Goal: Use online tool/utility: Utilize a website feature to perform a specific function

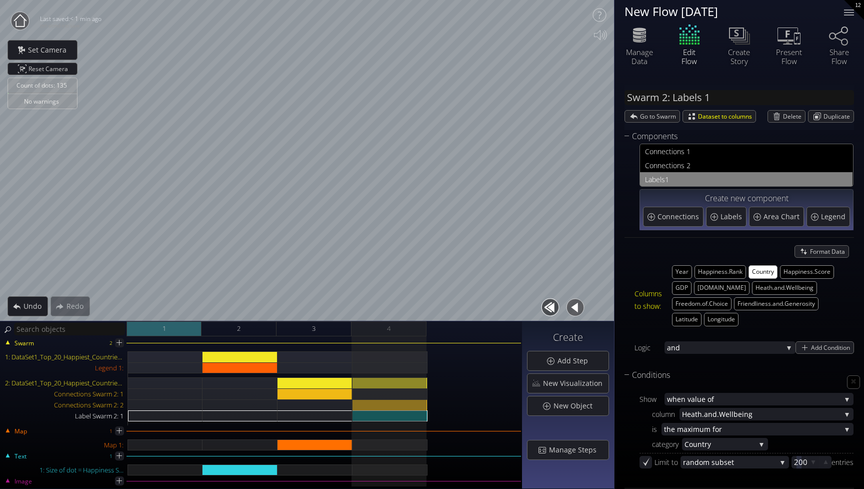
click at [173, 324] on div "1" at bounding box center [164, 328] width 75 height 15
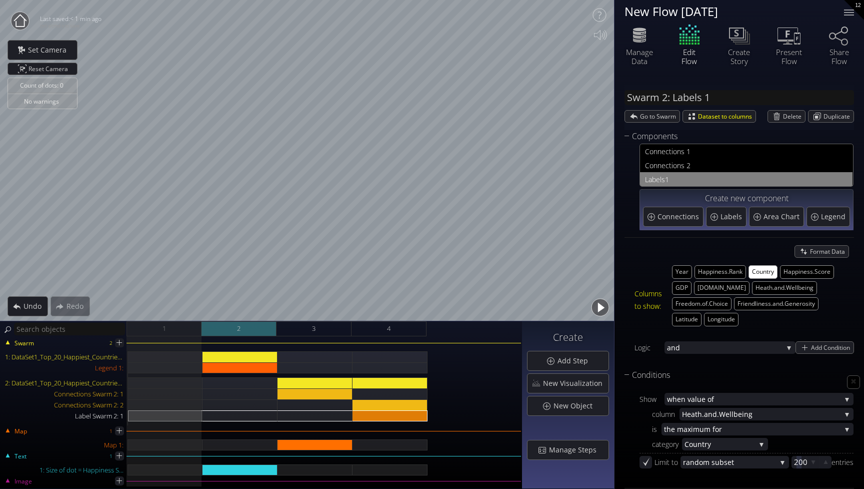
click at [234, 325] on div "2" at bounding box center [239, 328] width 75 height 15
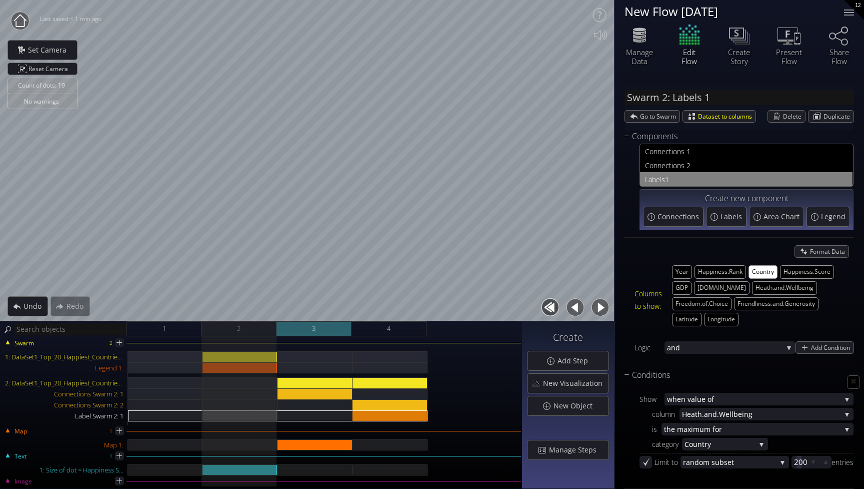
click at [302, 331] on div "3" at bounding box center [314, 328] width 75 height 15
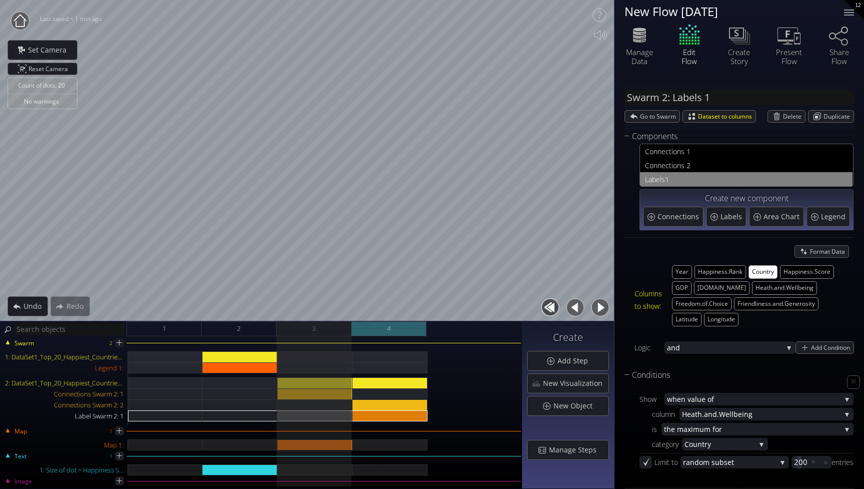
click at [367, 331] on div "4" at bounding box center [389, 328] width 75 height 15
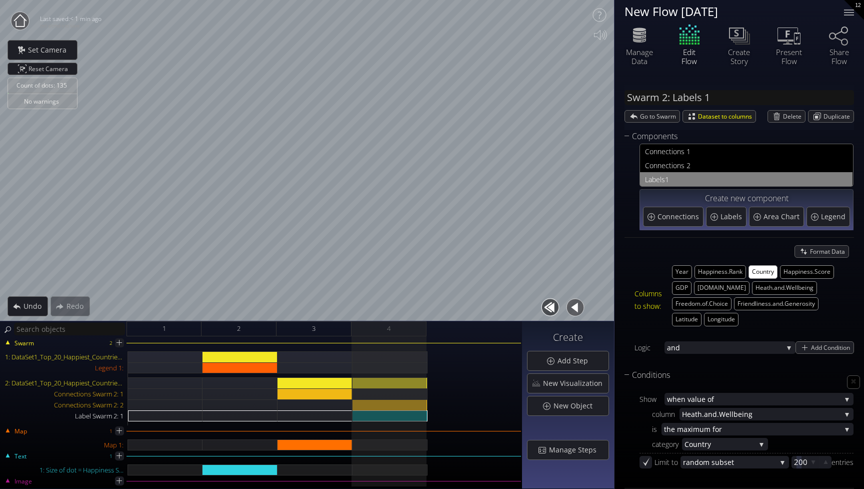
click at [23, 23] on circle at bounding box center [20, 21] width 18 height 18
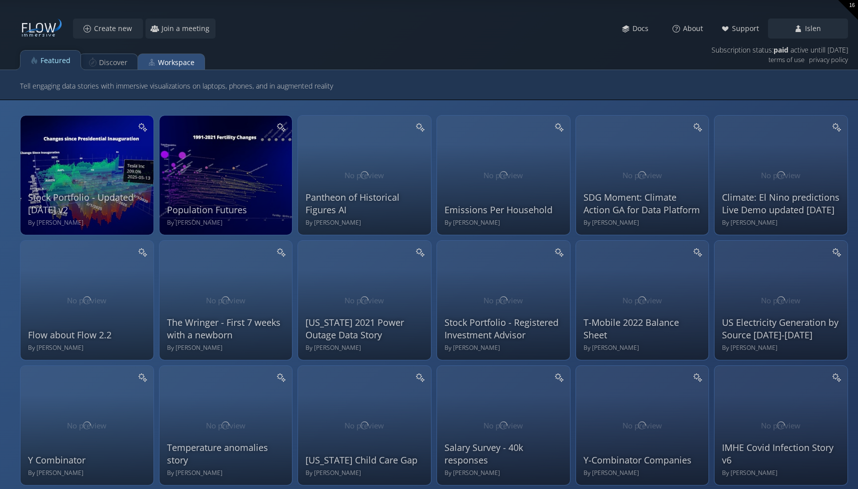
click at [185, 65] on div "Workspace" at bounding box center [176, 62] width 37 height 19
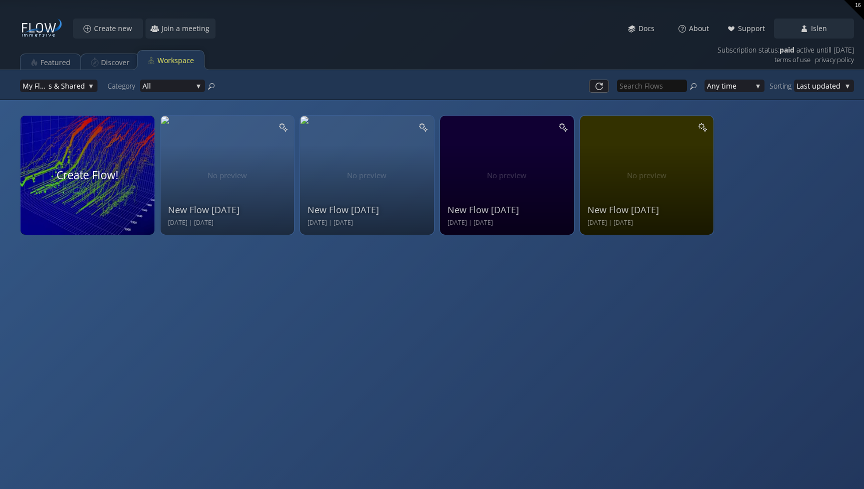
click at [108, 162] on video at bounding box center [88, 175] width 142 height 126
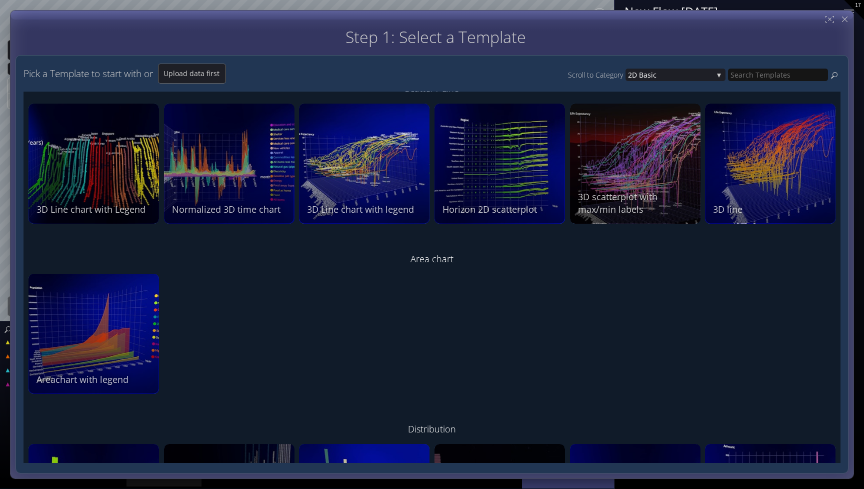
scroll to position [226, 0]
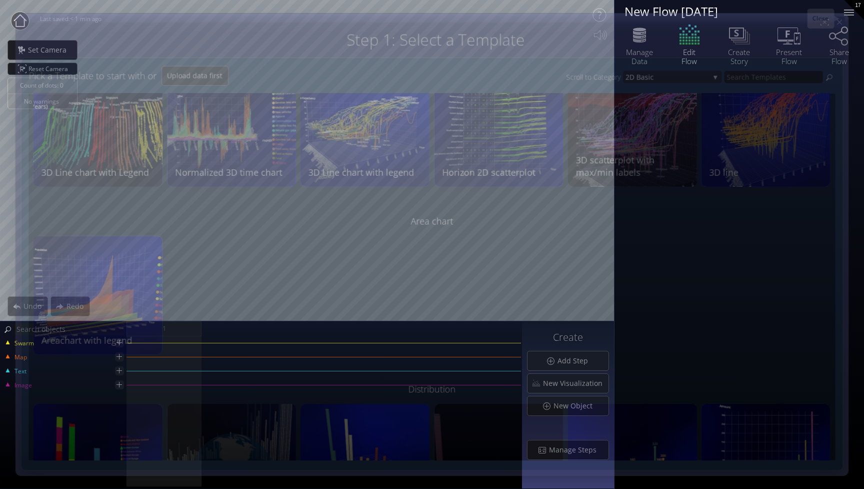
click at [844, 18] on icon at bounding box center [839, 22] width 9 height 9
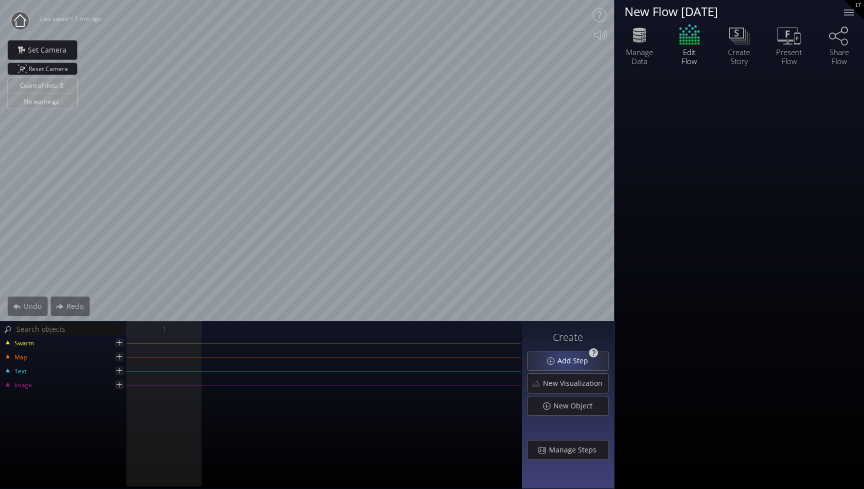
click at [569, 362] on span "Add Step" at bounding box center [575, 361] width 37 height 10
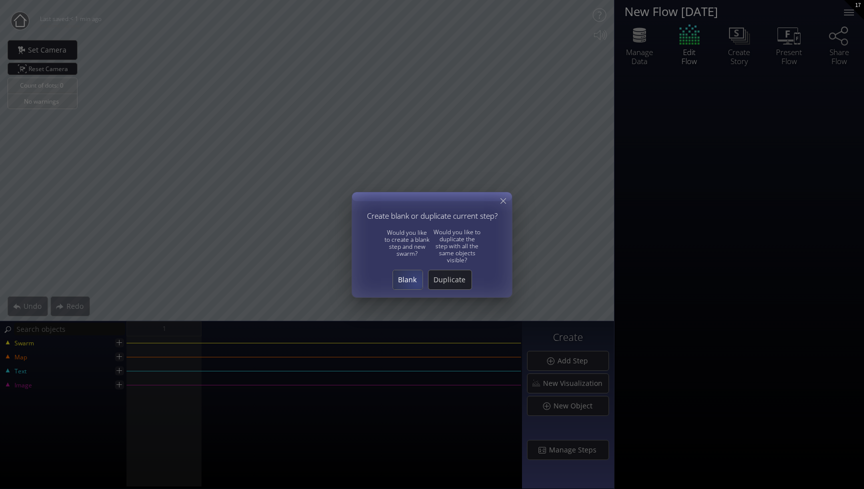
click at [416, 283] on span "Blank" at bounding box center [408, 280] width 30 height 10
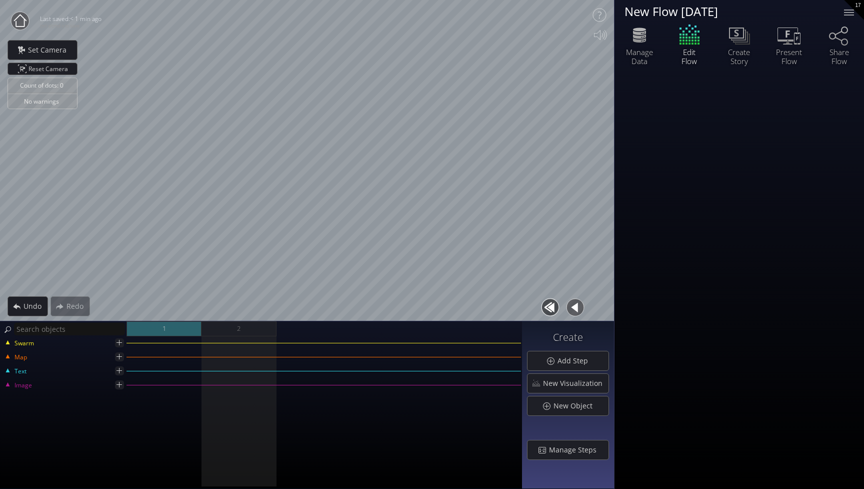
click at [156, 323] on div "1" at bounding box center [164, 328] width 75 height 15
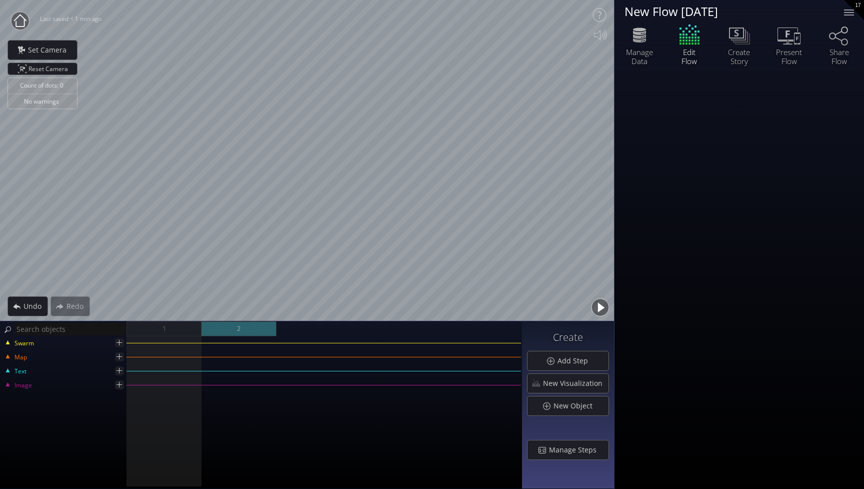
click at [224, 329] on div "2" at bounding box center [239, 328] width 75 height 15
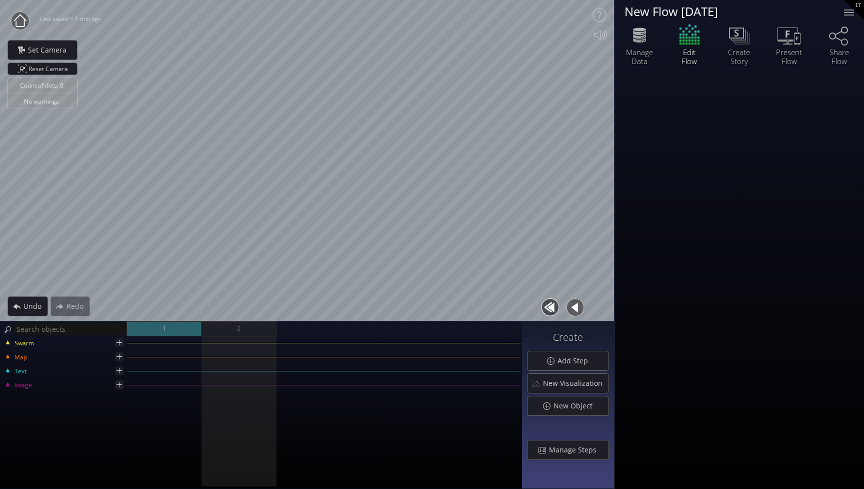
click at [164, 330] on span "1" at bounding box center [165, 328] width 4 height 13
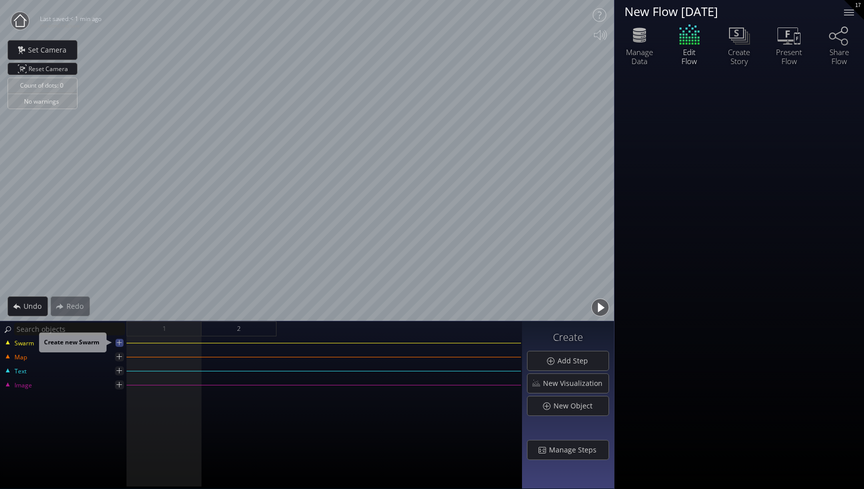
click at [122, 344] on icon at bounding box center [119, 342] width 9 height 9
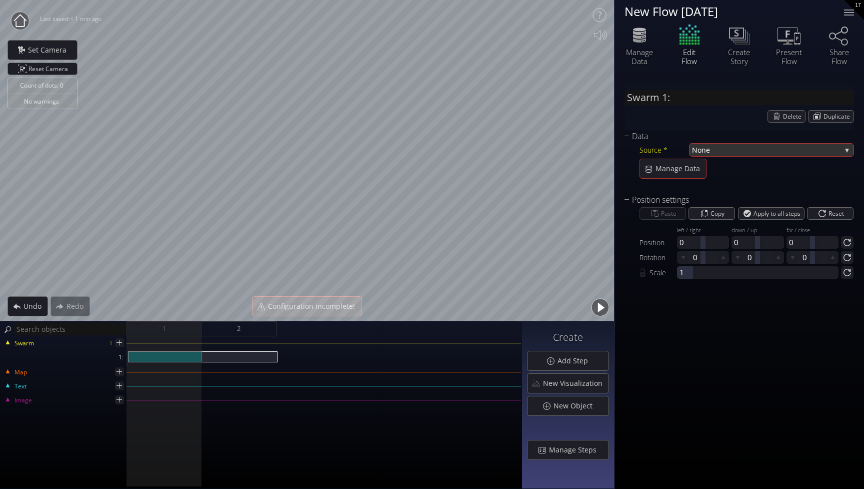
click at [795, 145] on span "None" at bounding box center [766, 150] width 149 height 13
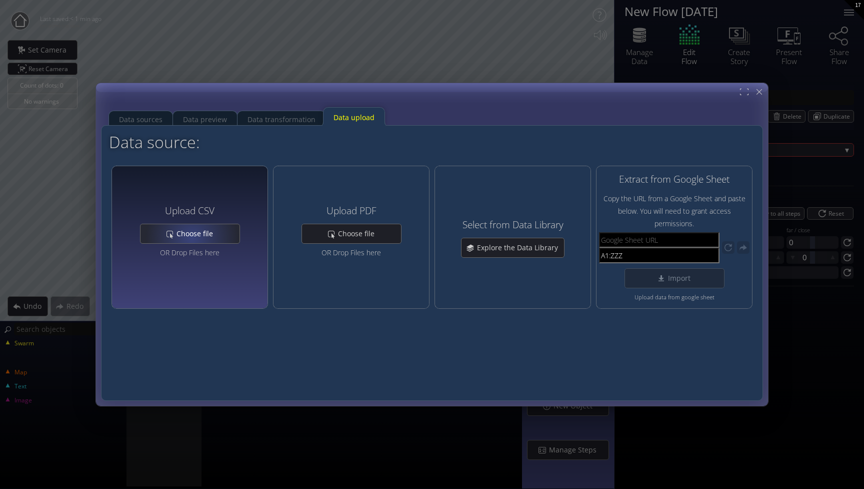
click at [192, 233] on span "Choose file" at bounding box center [197, 234] width 43 height 10
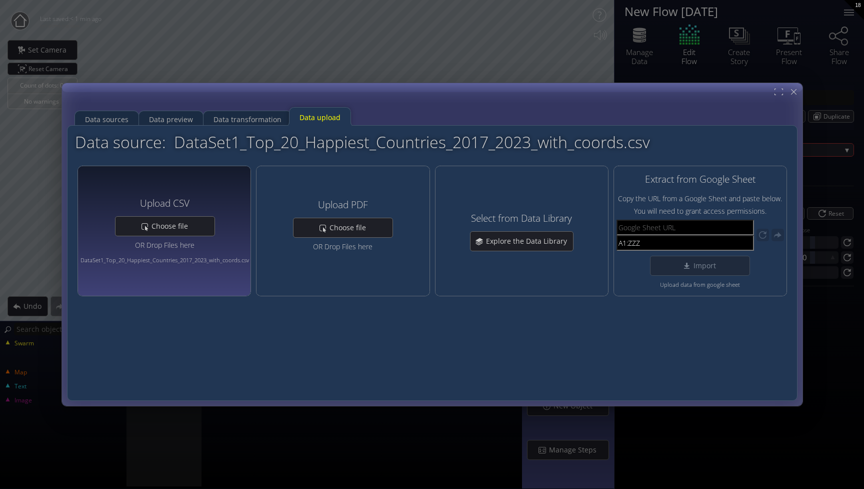
type input "Swarm 1: DataSet1_Top_20_Happiest_Countries_2017_2023_with_coords.csv"
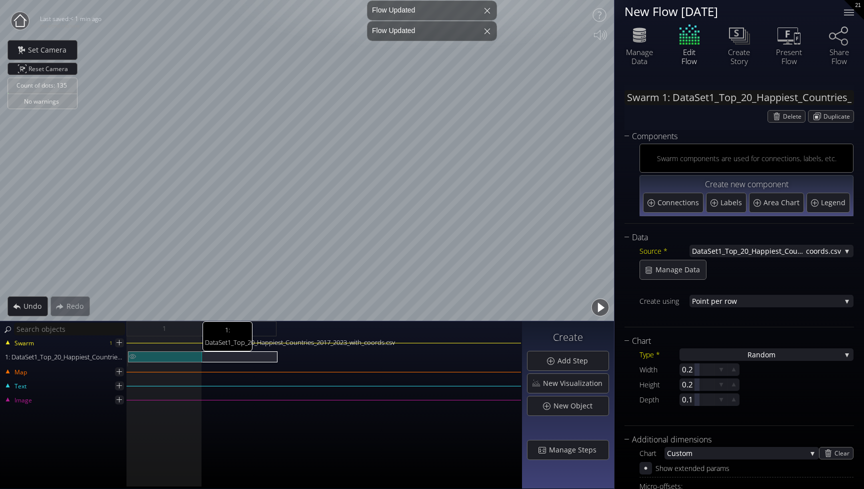
click at [175, 355] on div "1: DataSet1_Top_20_Happiest_Countries_2017_2023_with_coords.csv" at bounding box center [165, 356] width 75 height 11
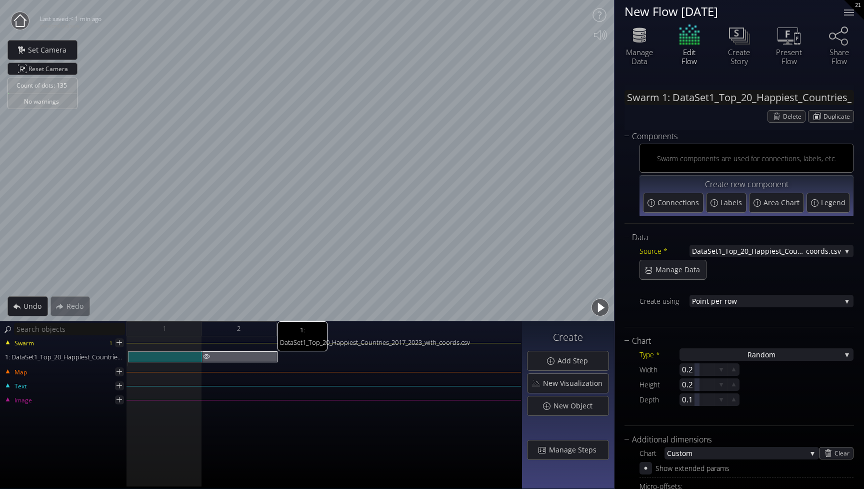
click at [241, 355] on div "1: DataSet1_Top_20_Happiest_Countries_2017_2023_with_coords.csv" at bounding box center [240, 356] width 75 height 11
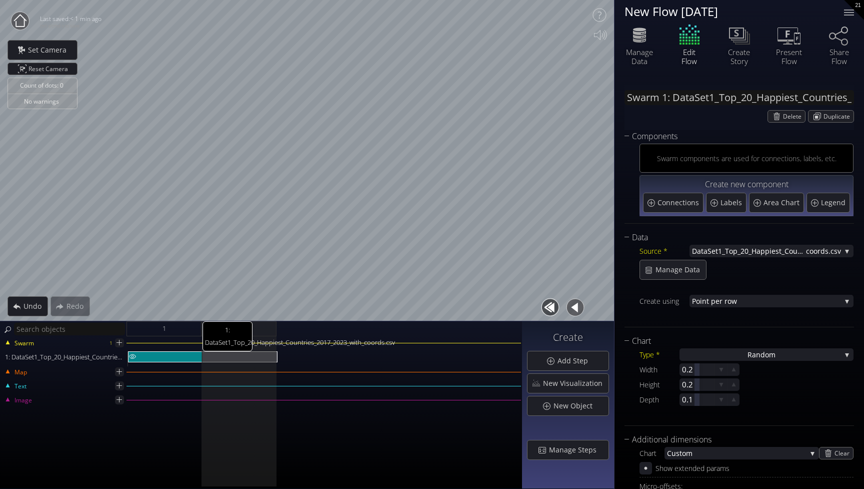
click at [182, 352] on div "1: DataSet1_Top_20_Happiest_Countries_2017_2023_with_coords.csv" at bounding box center [165, 356] width 75 height 11
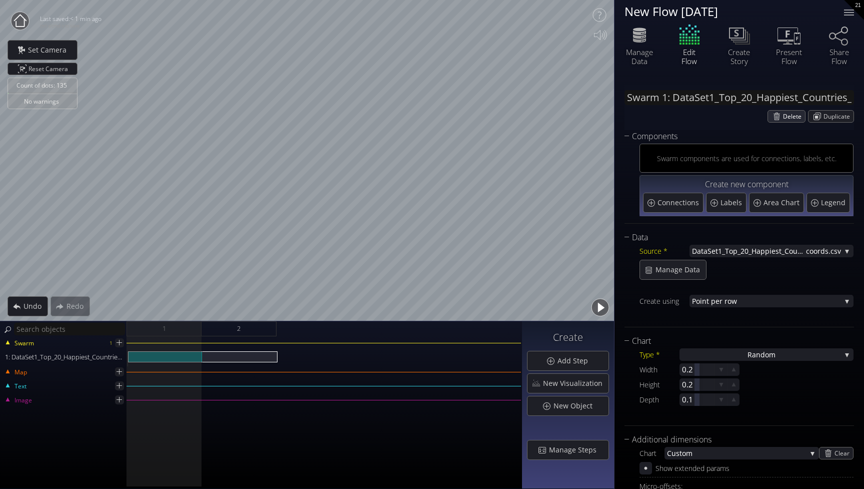
click at [785, 117] on span "Delete" at bounding box center [794, 117] width 22 height 12
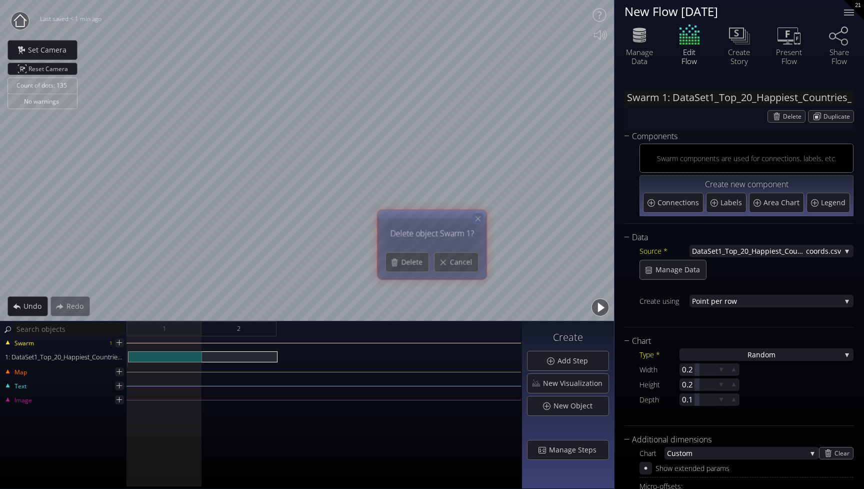
click at [481, 216] on icon at bounding box center [478, 218] width 9 height 9
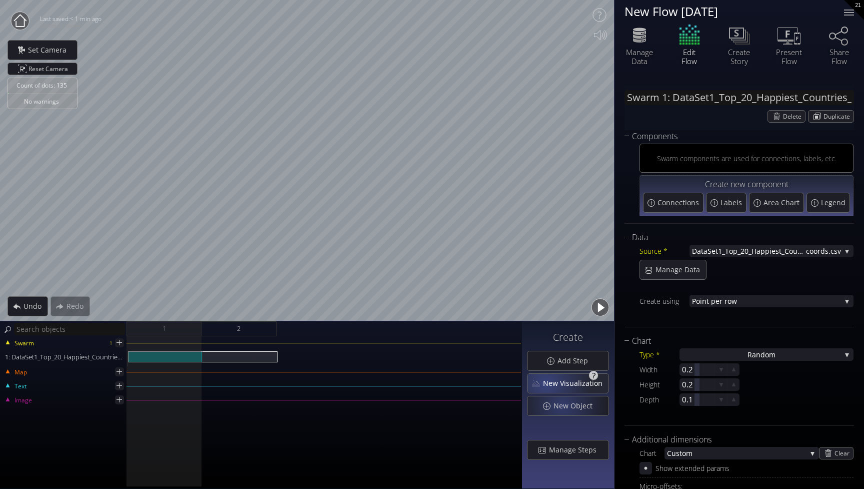
click at [563, 385] on span "New Visualization" at bounding box center [576, 383] width 66 height 10
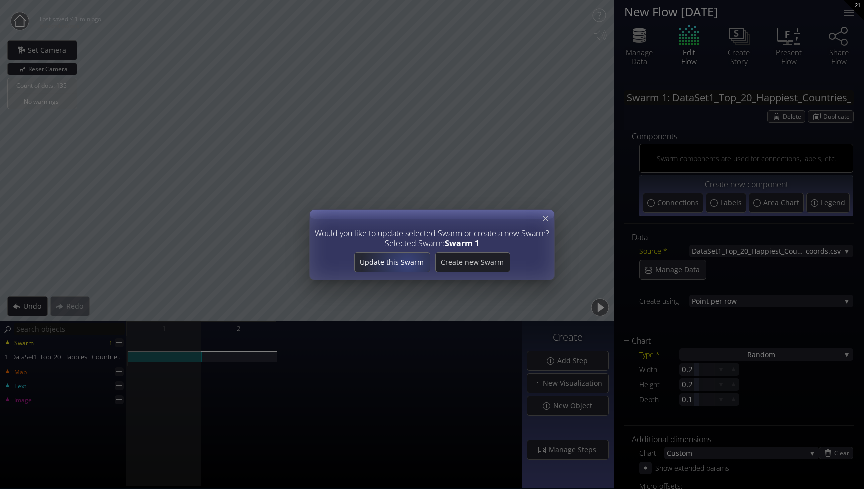
click at [409, 263] on span "Update this Swarm" at bounding box center [392, 262] width 75 height 10
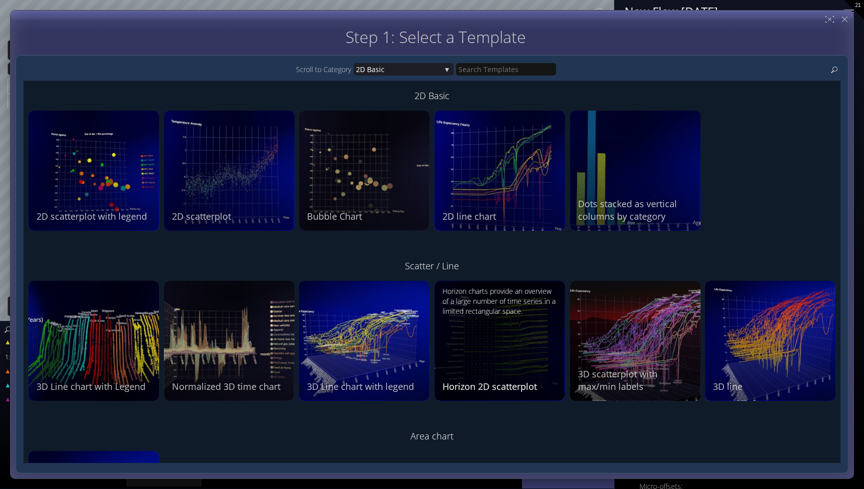
scroll to position [0, 0]
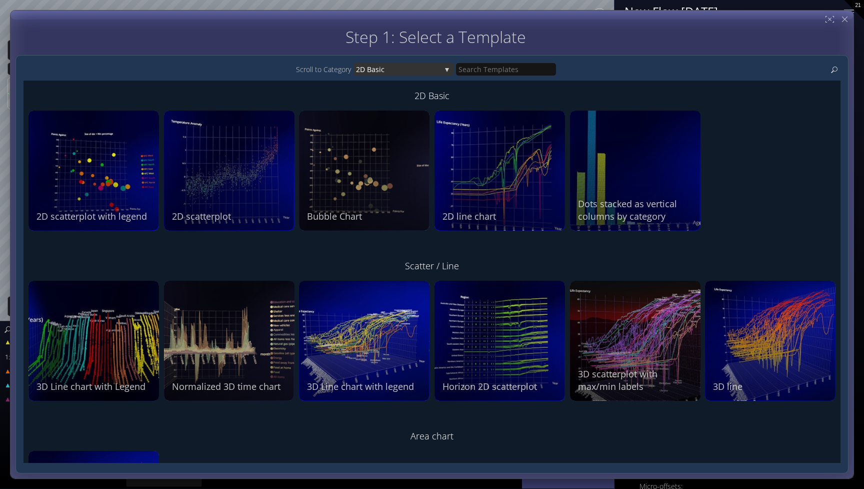
click at [444, 68] on div "2D Bas ic" at bounding box center [404, 69] width 100 height 13
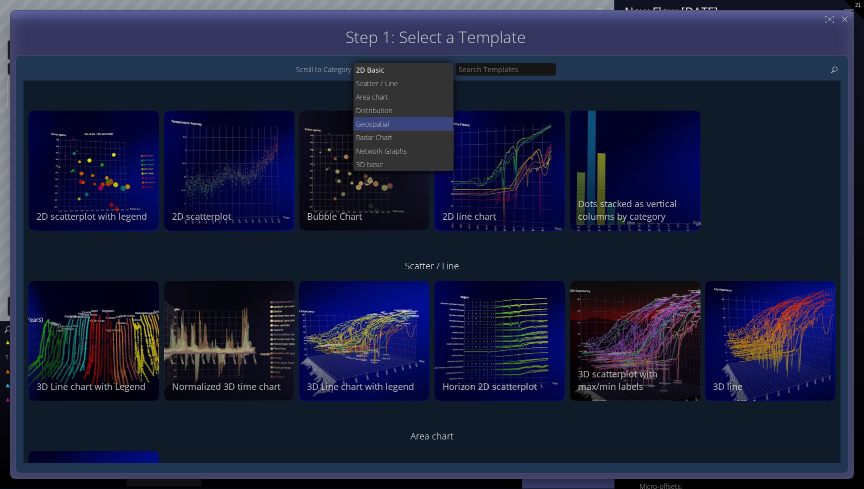
click at [410, 125] on span "Geospatial" at bounding box center [401, 124] width 90 height 14
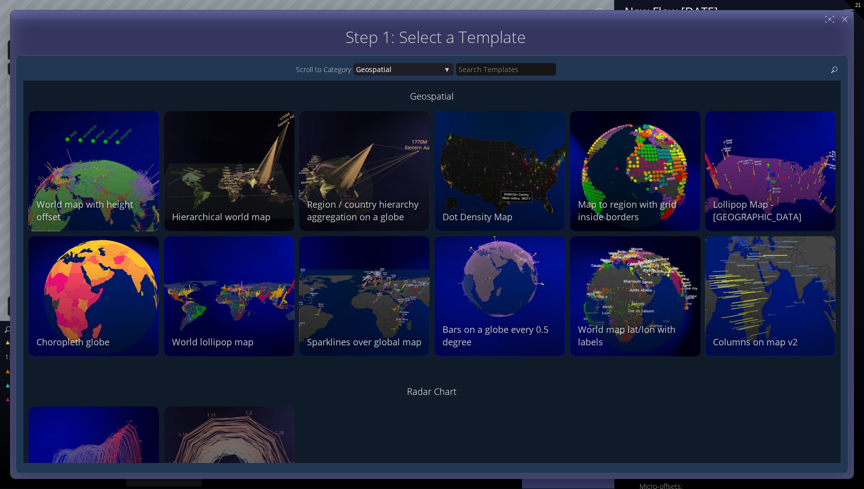
scroll to position [805, 0]
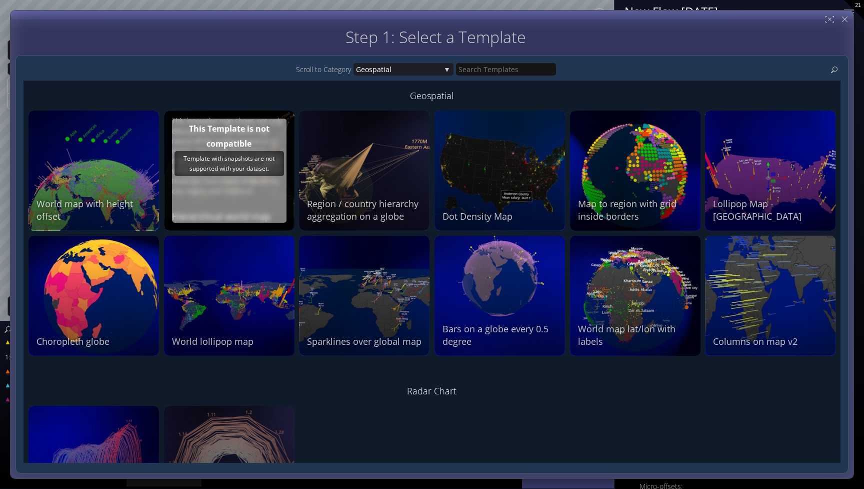
click at [211, 191] on div "This Template is not compatible Template with snapshots are not supported with …" at bounding box center [229, 171] width 115 height 104
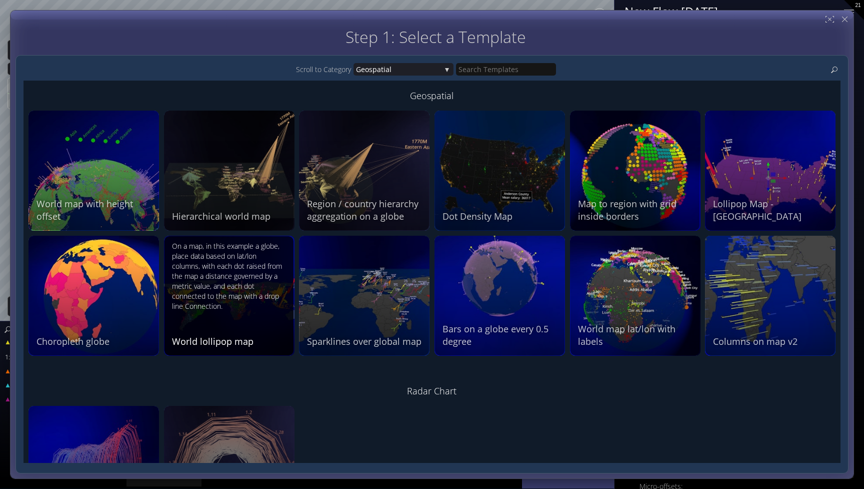
click at [227, 332] on div "On a map, in this example a globe, place data based on lat/lon columns, with ea…" at bounding box center [230, 294] width 117 height 107
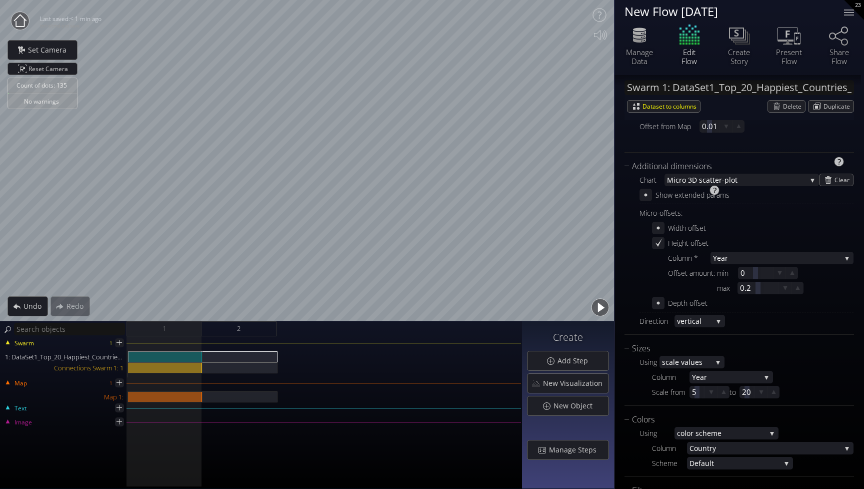
scroll to position [290, 0]
click at [758, 251] on span "Year" at bounding box center [777, 256] width 128 height 13
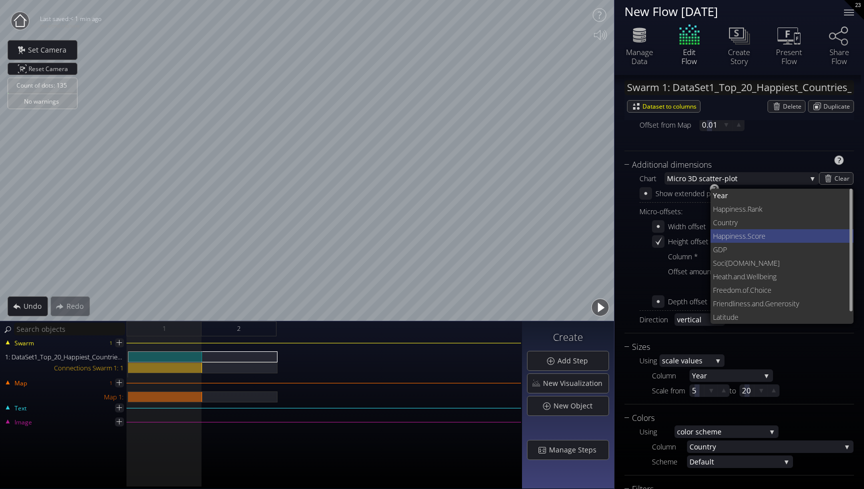
click at [756, 236] on span "ness.Score" at bounding box center [788, 236] width 115 height 14
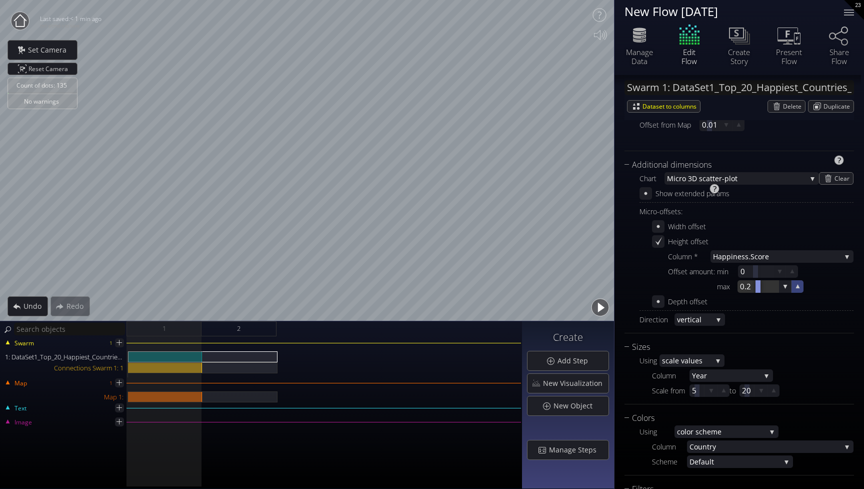
click at [801, 288] on icon at bounding box center [798, 287] width 10 height 10
click at [801, 288] on icon at bounding box center [798, 286] width 9 height 9
click at [801, 288] on icon at bounding box center [798, 287] width 10 height 10
click at [801, 288] on icon at bounding box center [798, 286] width 9 height 9
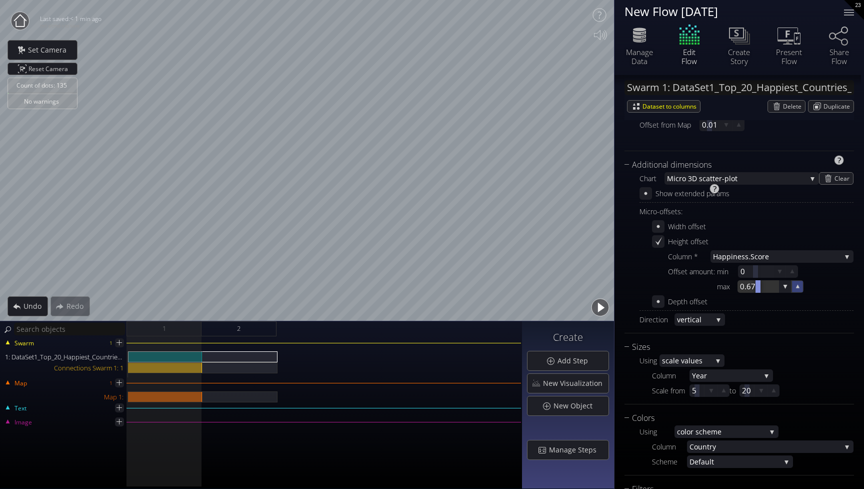
click at [801, 288] on icon at bounding box center [798, 286] width 9 height 9
click at [801, 288] on icon at bounding box center [798, 287] width 10 height 10
click at [801, 288] on icon at bounding box center [798, 286] width 9 height 9
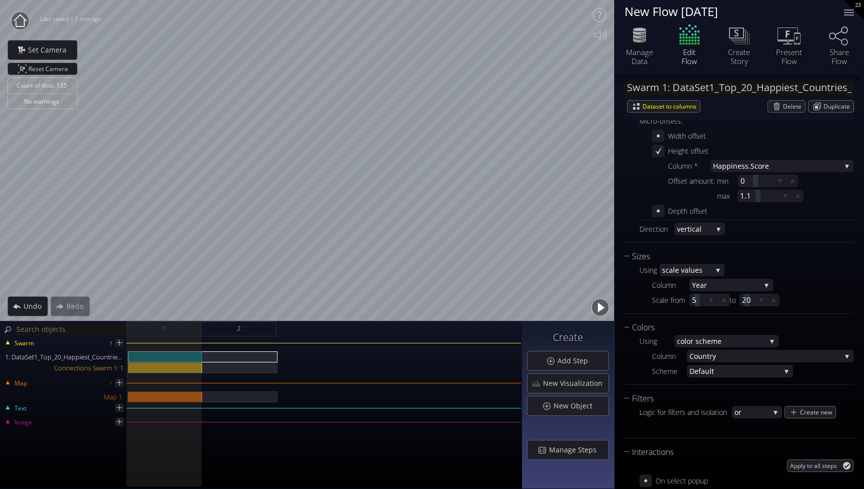
scroll to position [381, 0]
click at [711, 301] on icon at bounding box center [712, 299] width 10 height 10
click at [711, 301] on icon at bounding box center [711, 299] width 9 height 9
click at [786, 197] on icon at bounding box center [786, 195] width 10 height 10
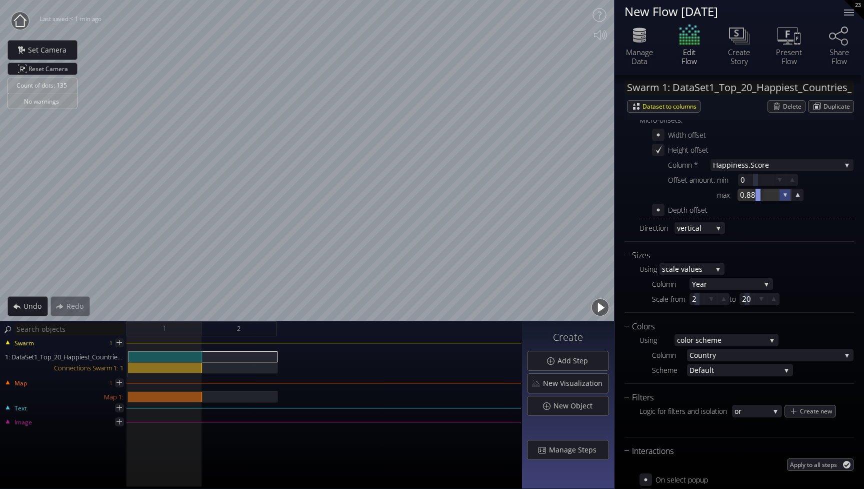
click at [786, 197] on icon at bounding box center [785, 195] width 9 height 9
click at [786, 197] on icon at bounding box center [786, 195] width 10 height 10
click at [237, 356] on div "1: DataSet1_Top_20_Happiest_Countries_2017_2023_with_coords.csv" at bounding box center [240, 356] width 75 height 11
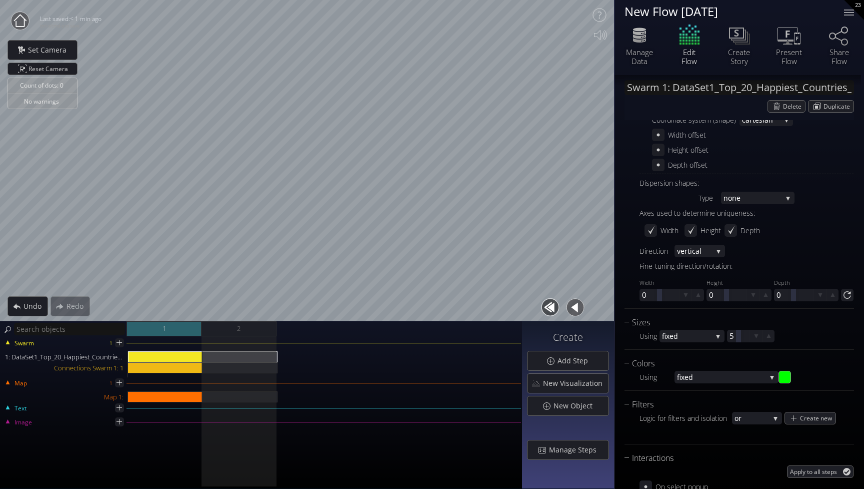
click at [183, 327] on div "1" at bounding box center [164, 328] width 75 height 15
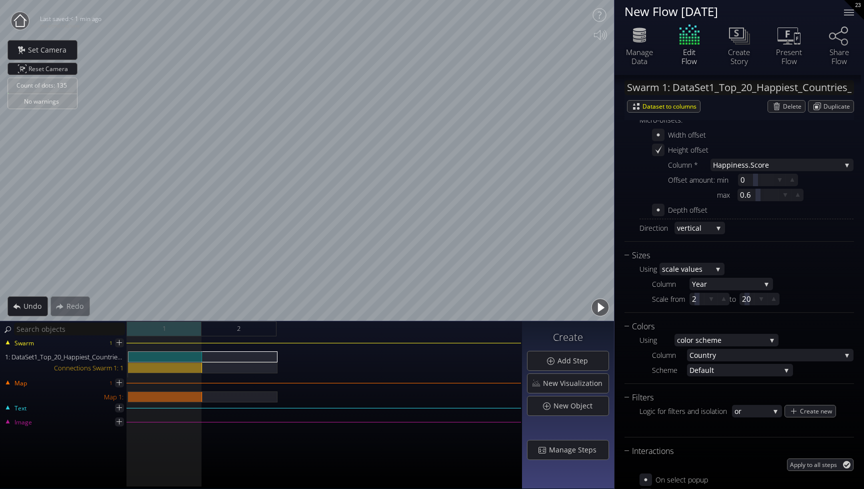
scroll to position [343, 0]
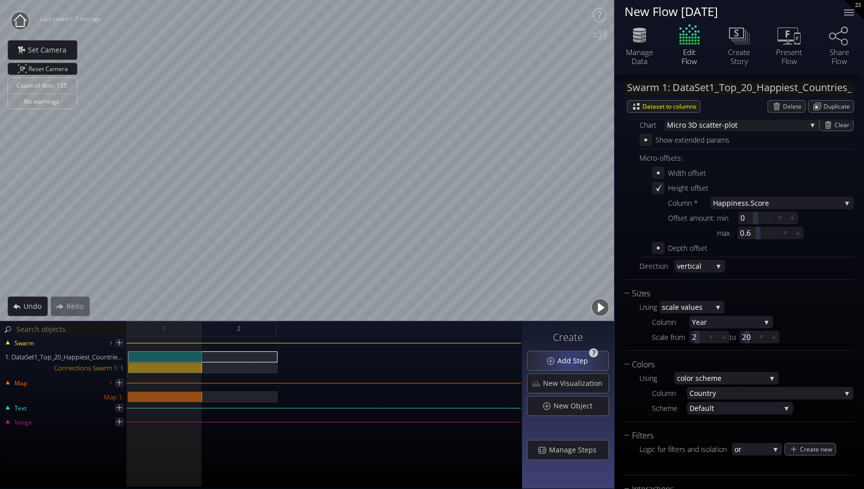
click at [574, 363] on span "Add Step" at bounding box center [575, 361] width 37 height 10
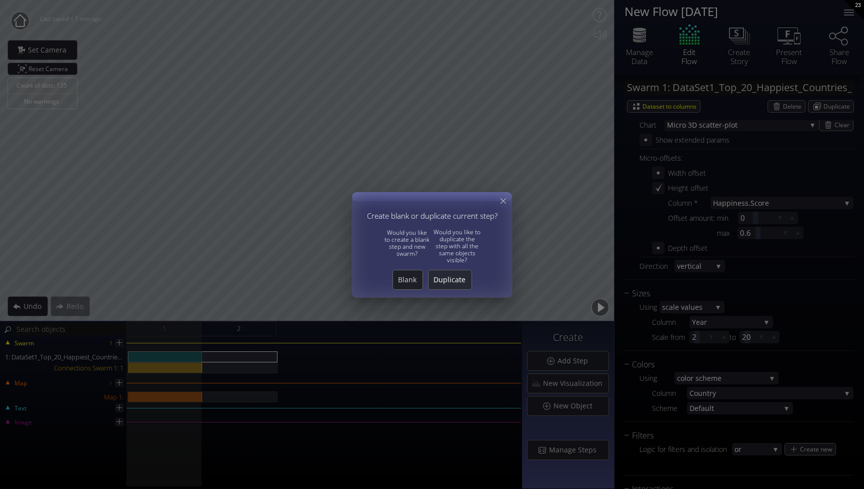
click at [457, 285] on div "Duplicate" at bounding box center [450, 279] width 43 height 19
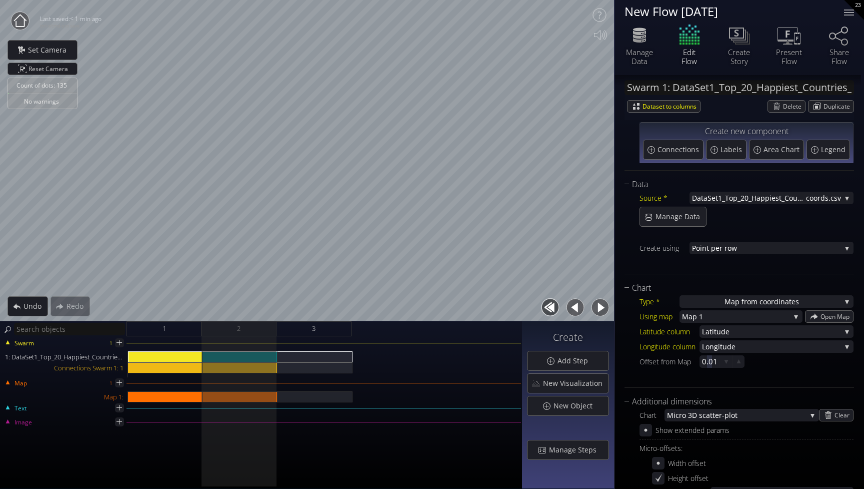
scroll to position [0, 0]
click at [254, 329] on div "2" at bounding box center [239, 328] width 75 height 15
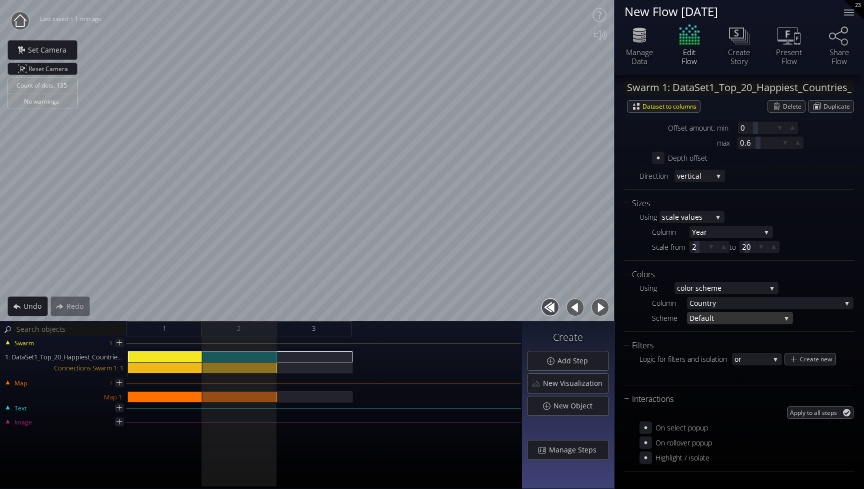
scroll to position [433, 0]
click at [747, 287] on span "lor scheme" at bounding box center [726, 288] width 82 height 13
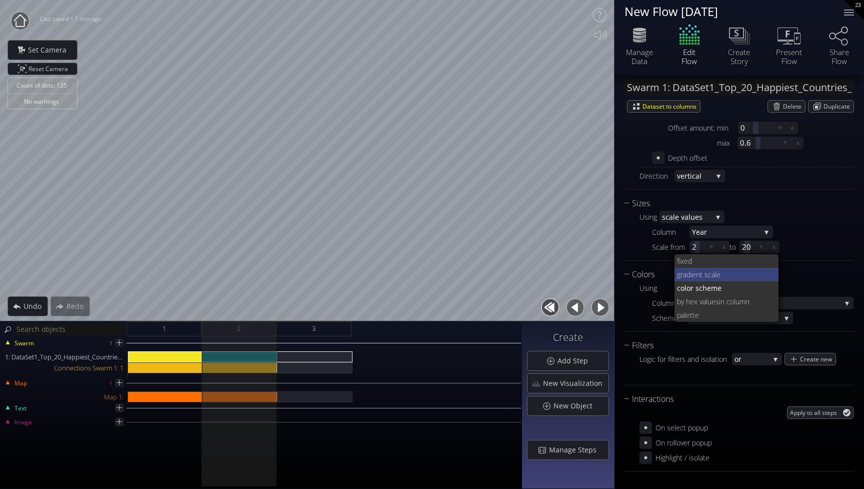
click at [745, 271] on span "ient scale" at bounding box center [731, 275] width 81 height 14
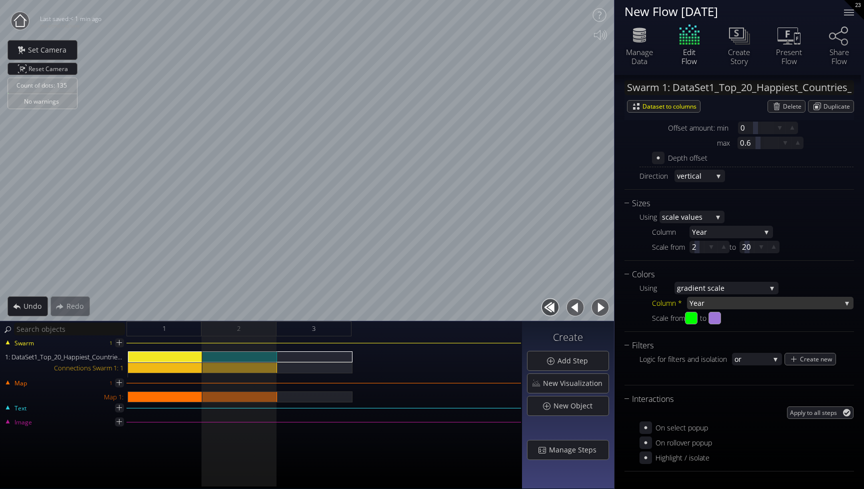
click at [760, 306] on span "Year" at bounding box center [766, 303] width 152 height 13
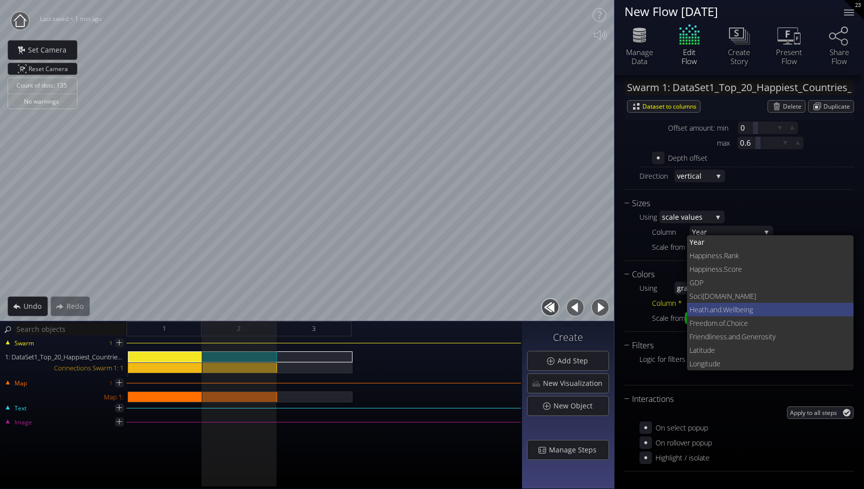
click at [748, 312] on span ".Wellbeing" at bounding box center [784, 310] width 125 height 14
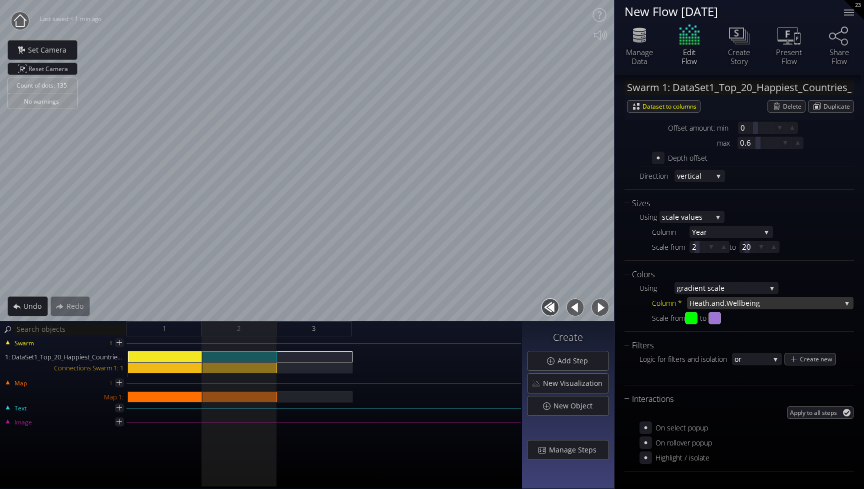
click at [747, 305] on span ".Wellbeing" at bounding box center [783, 303] width 117 height 13
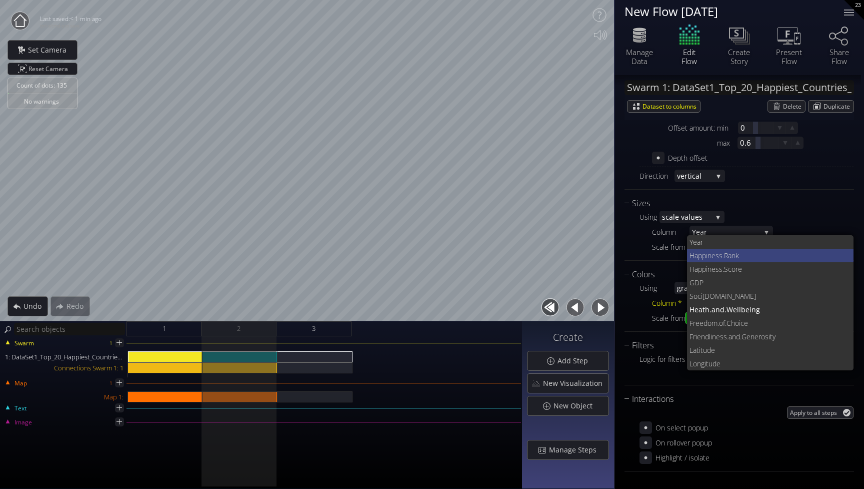
click at [733, 258] on span "iness.Rank" at bounding box center [776, 256] width 140 height 14
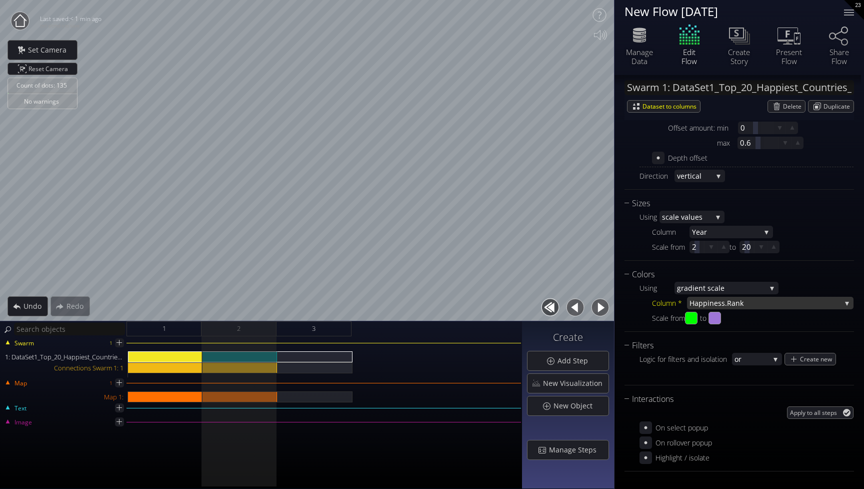
click at [735, 302] on span "iness.Rank" at bounding box center [775, 303] width 134 height 13
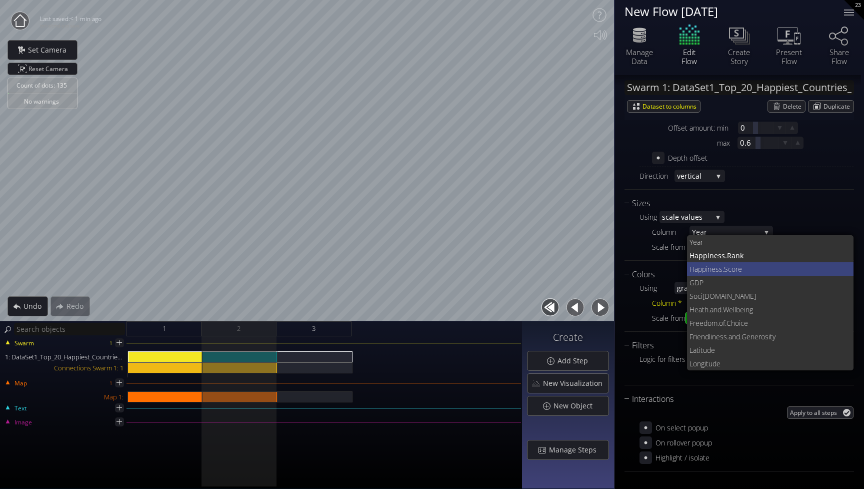
click at [723, 272] on span "ness.Score" at bounding box center [777, 269] width 139 height 14
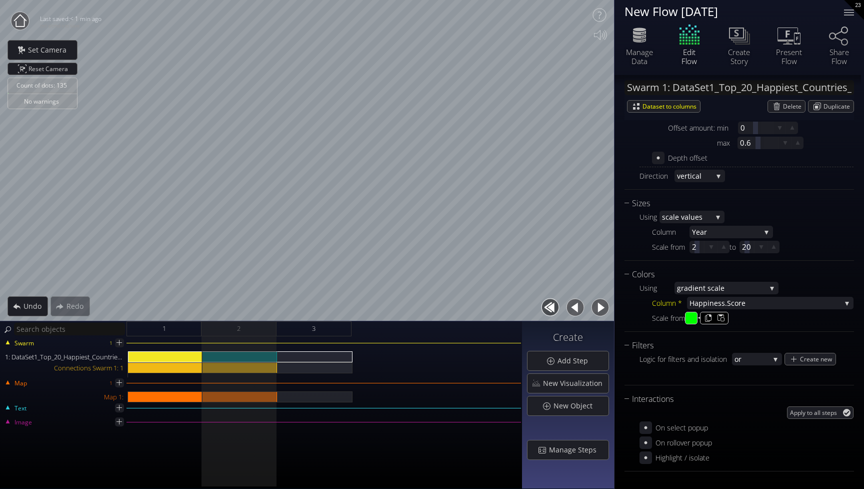
click at [694, 319] on input "#00ff00" at bounding box center [692, 318] width 13 height 13
type input "#00fdff"
click at [751, 320] on div "Scale from #00fdff to #9e75d7" at bounding box center [753, 318] width 202 height 13
click at [722, 320] on input "#9e75d7" at bounding box center [715, 318] width 13 height 13
type input "#942192"
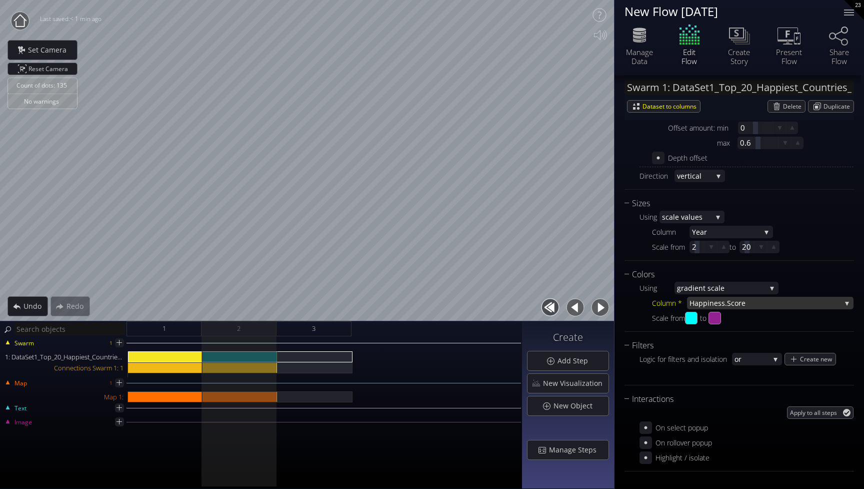
click at [723, 304] on span "ness.Score" at bounding box center [776, 303] width 132 height 13
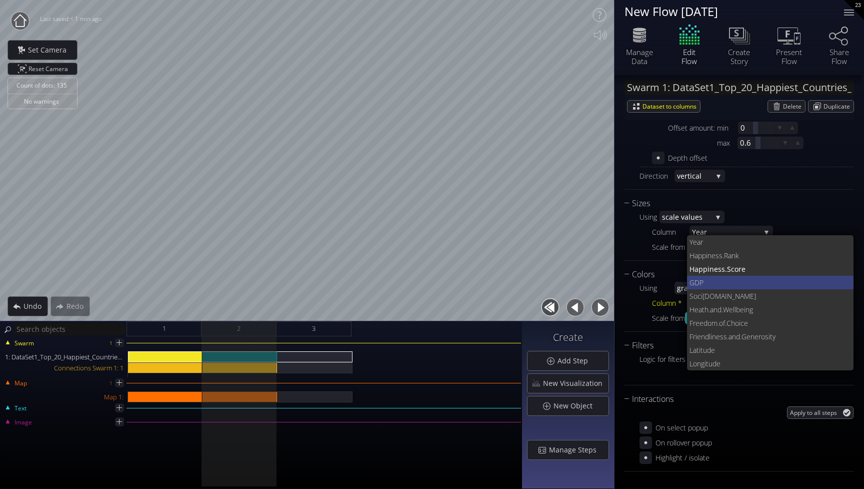
click at [710, 284] on span "GDP" at bounding box center [768, 283] width 157 height 14
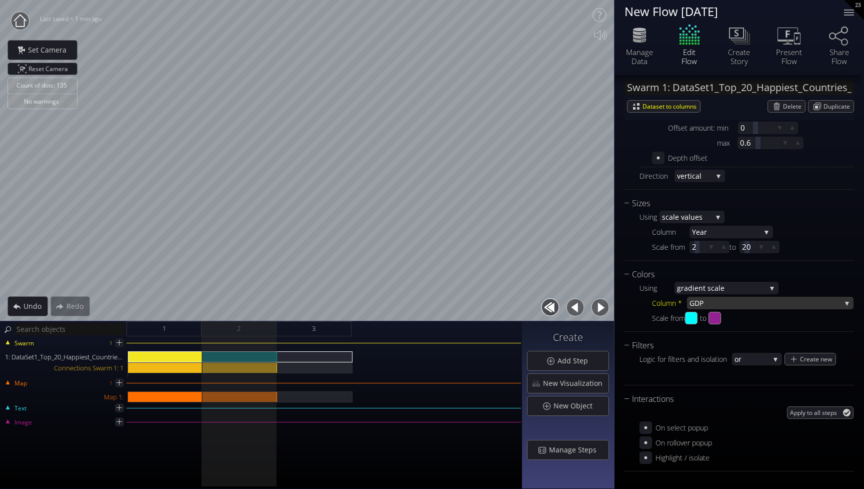
click at [724, 303] on span "GDP" at bounding box center [766, 303] width 152 height 13
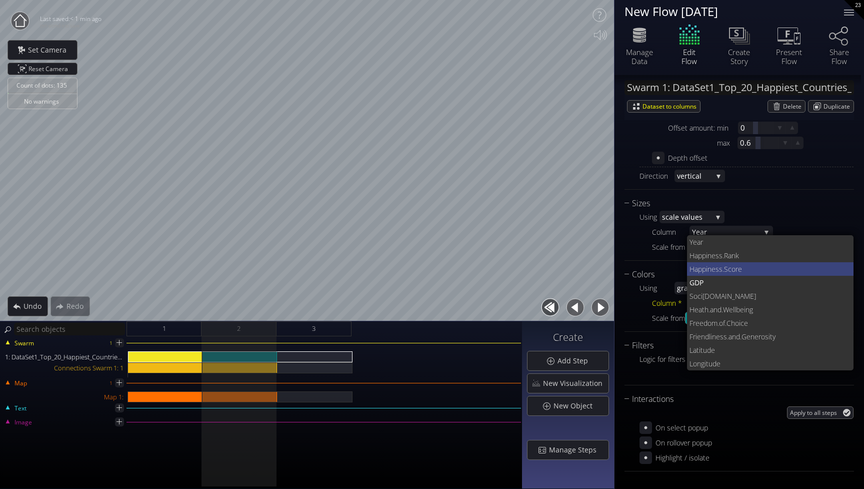
click at [720, 269] on span "ness.Score" at bounding box center [777, 269] width 139 height 14
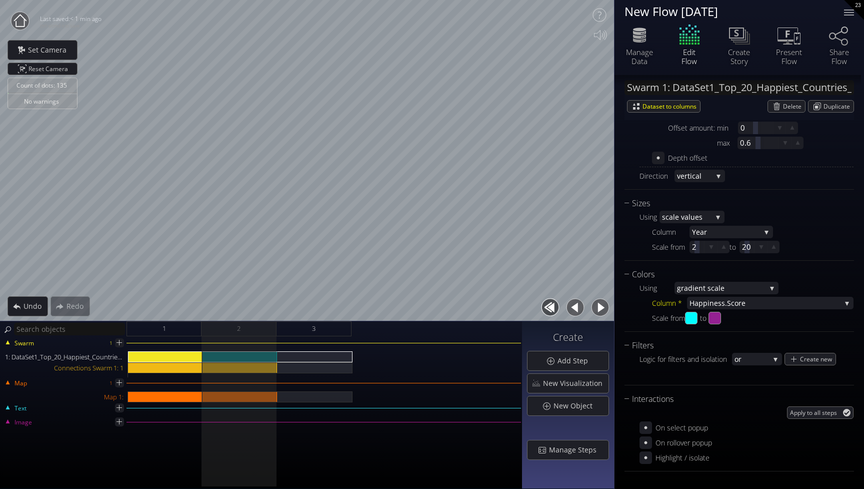
scroll to position [0, 0]
click at [757, 367] on div "Logic for filters and isolation or or and Create new" at bounding box center [740, 366] width 230 height 29
click at [754, 364] on span "or" at bounding box center [752, 359] width 35 height 13
click at [711, 360] on div "Logic for filters and isolation" at bounding box center [686, 359] width 93 height 13
click at [794, 358] on div "Create new" at bounding box center [810, 359] width 51 height 12
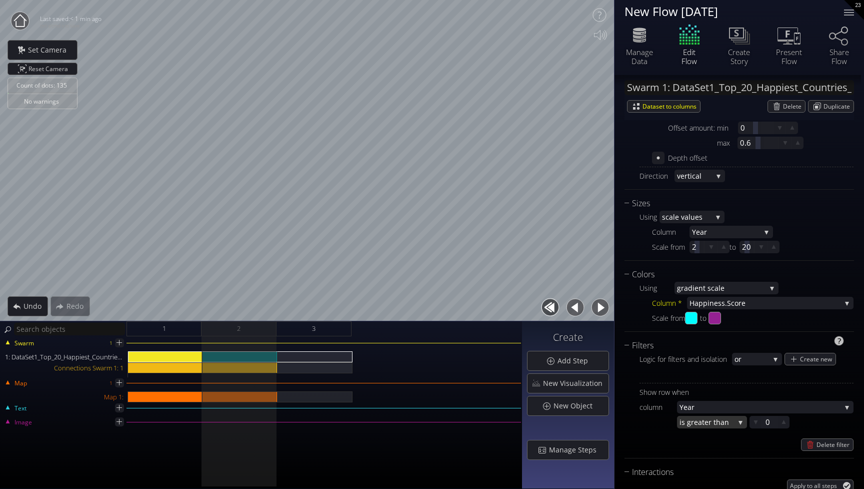
click at [700, 423] on span "eater than" at bounding box center [714, 422] width 41 height 13
click at [771, 424] on div at bounding box center [769, 422] width 15 height 13
click at [719, 420] on span "eater than" at bounding box center [714, 422] width 41 height 13
click at [708, 444] on span "t equal to" at bounding box center [717, 449] width 45 height 14
click at [771, 425] on div at bounding box center [769, 422] width 15 height 13
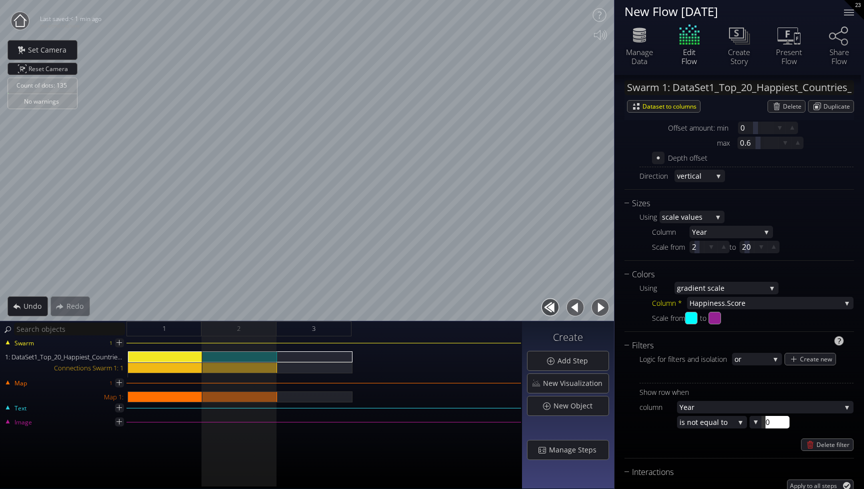
click at [765, 423] on div at bounding box center [769, 422] width 15 height 13
type input "1"
type input "2018"
click at [817, 425] on div "2018 2018" at bounding box center [821, 422] width 142 height 13
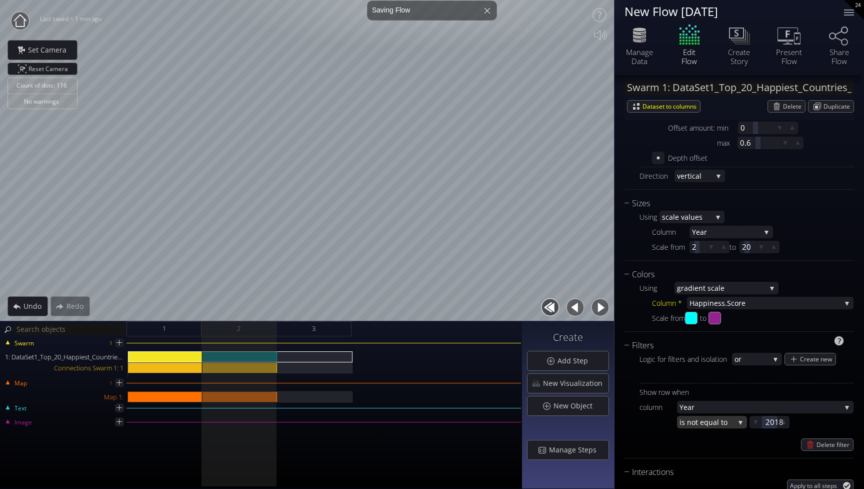
click at [736, 427] on div "is no t equal to" at bounding box center [712, 422] width 70 height 13
click at [720, 436] on span "s equal to" at bounding box center [710, 436] width 59 height 14
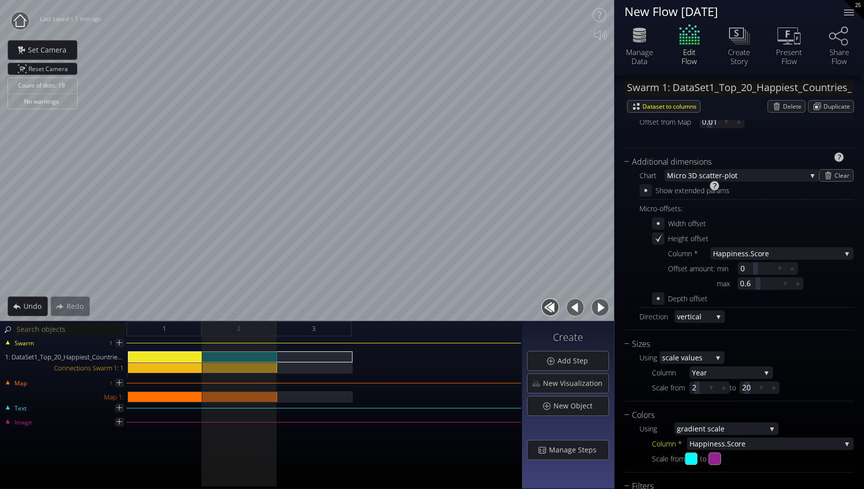
scroll to position [304, 0]
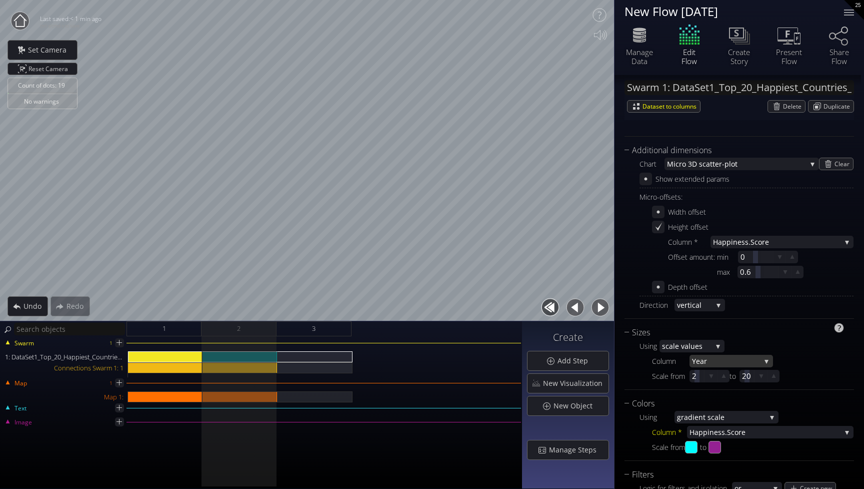
click at [738, 365] on span "Year" at bounding box center [726, 361] width 69 height 13
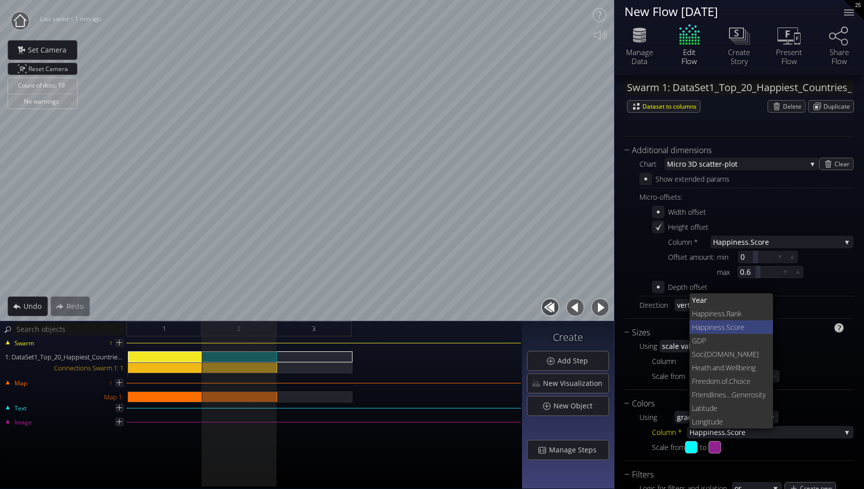
click at [734, 325] on span "ness.Score" at bounding box center [738, 327] width 56 height 14
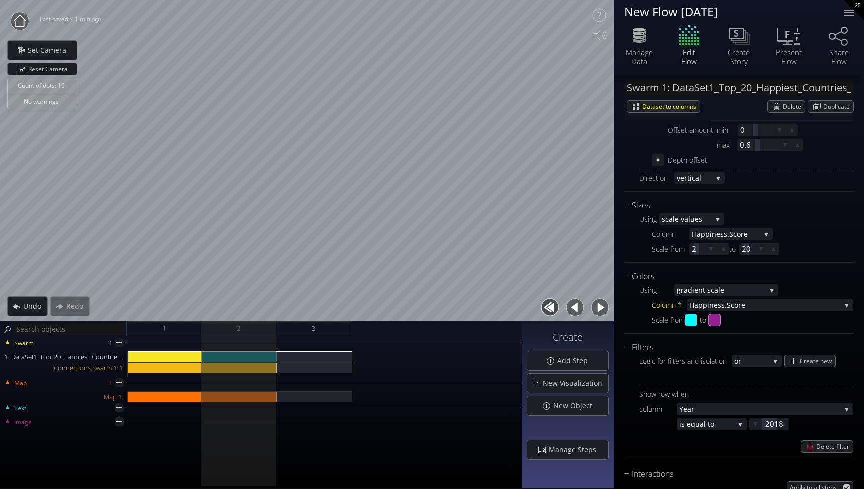
scroll to position [432, 0]
click at [770, 303] on span "ness.Score" at bounding box center [776, 304] width 132 height 13
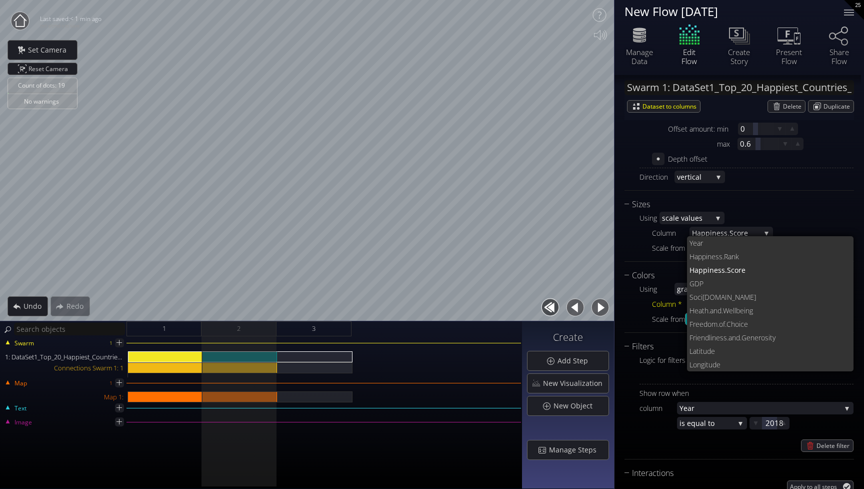
click at [664, 284] on div "Using" at bounding box center [657, 289] width 35 height 13
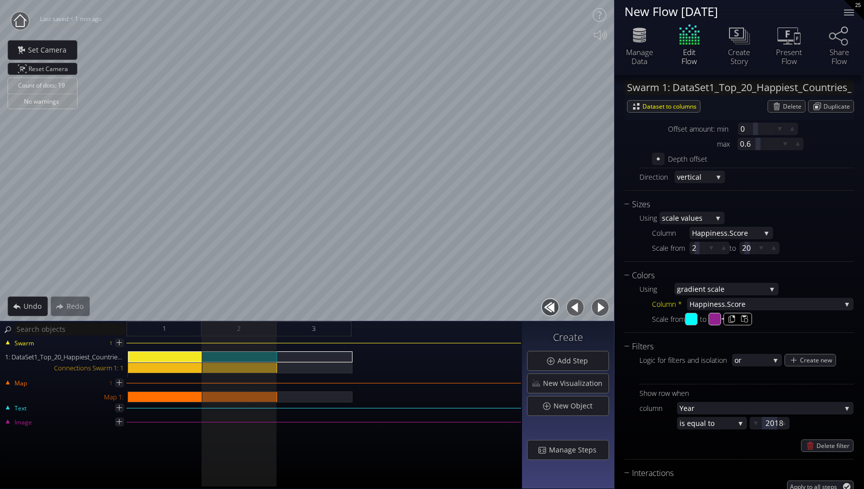
click at [719, 318] on input "#942192" at bounding box center [715, 319] width 13 height 13
click at [722, 318] on input "#4d22b3" at bounding box center [715, 319] width 13 height 13
type input "#2c1376"
click at [695, 320] on input "#00fdff" at bounding box center [692, 319] width 13 height 13
click at [695, 320] on input "#5e30eb" at bounding box center [692, 319] width 13 height 13
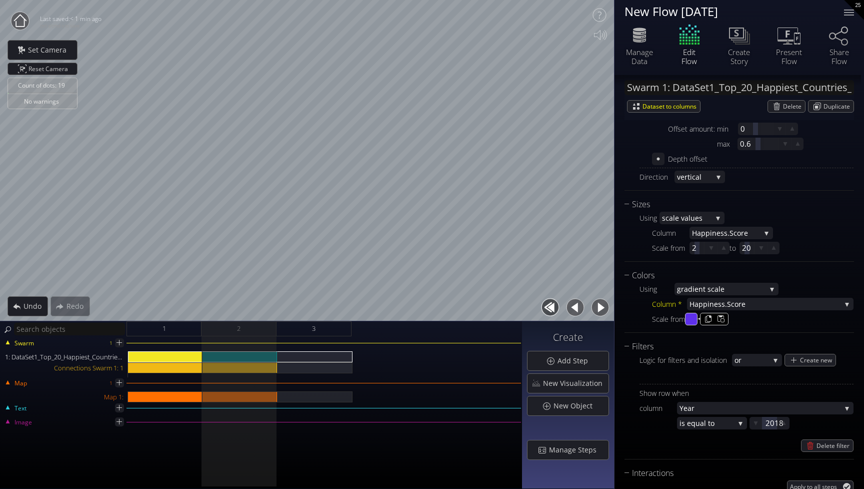
type input "#53d5fd"
click at [771, 321] on div "Scale from #53d5fd to #2c1376" at bounding box center [753, 319] width 202 height 13
click at [722, 321] on input "#2c1376" at bounding box center [715, 319] width 13 height 13
type input "#5e30eb"
click at [780, 315] on div "Scale from #53d5fd to #5e30eb" at bounding box center [753, 319] width 202 height 13
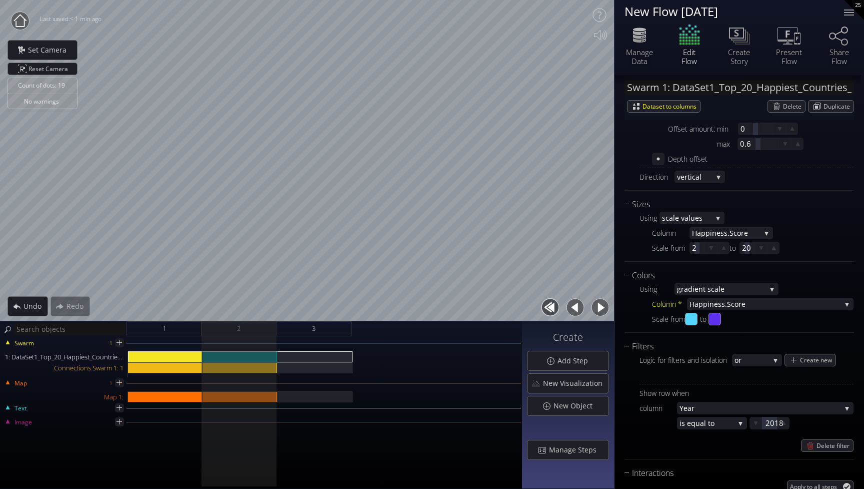
click at [780, 320] on div "Scale from #53d5fd to #5e30eb" at bounding box center [753, 319] width 202 height 13
click at [776, 426] on div at bounding box center [769, 423] width 15 height 13
click at [780, 424] on input "2018" at bounding box center [786, 423] width 40 height 13
type input "2019"
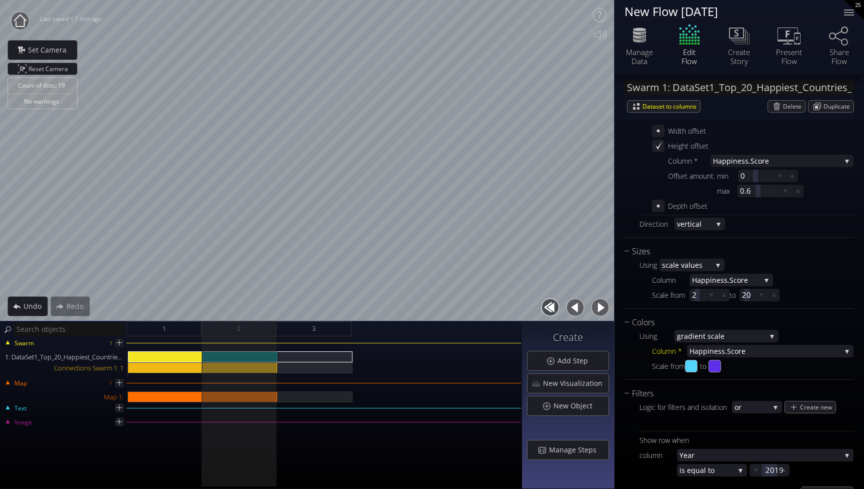
scroll to position [378, 0]
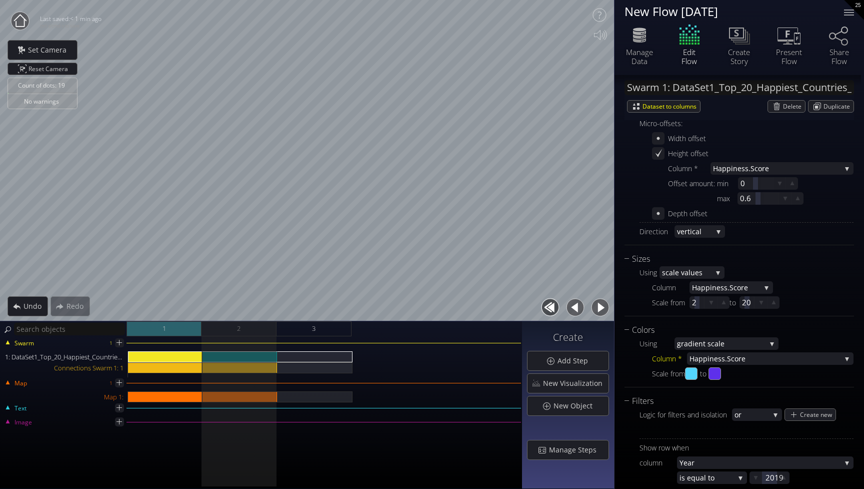
click at [191, 327] on div "1" at bounding box center [164, 328] width 75 height 15
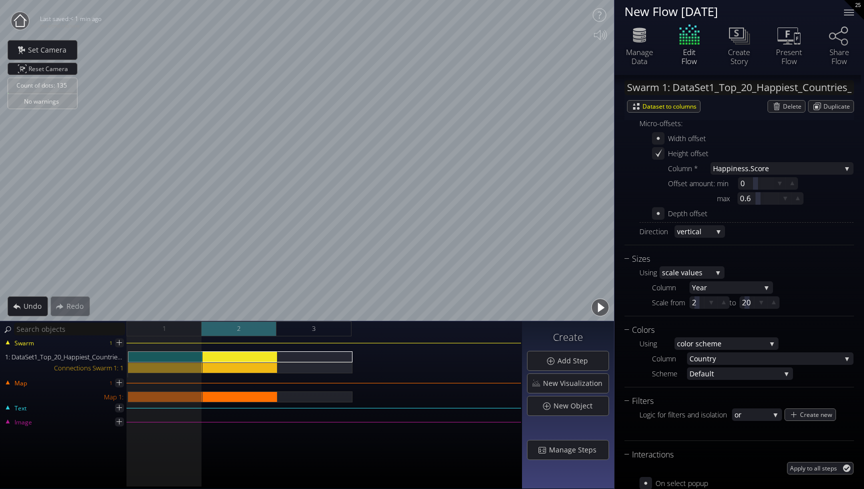
click at [225, 328] on div "2" at bounding box center [239, 328] width 75 height 15
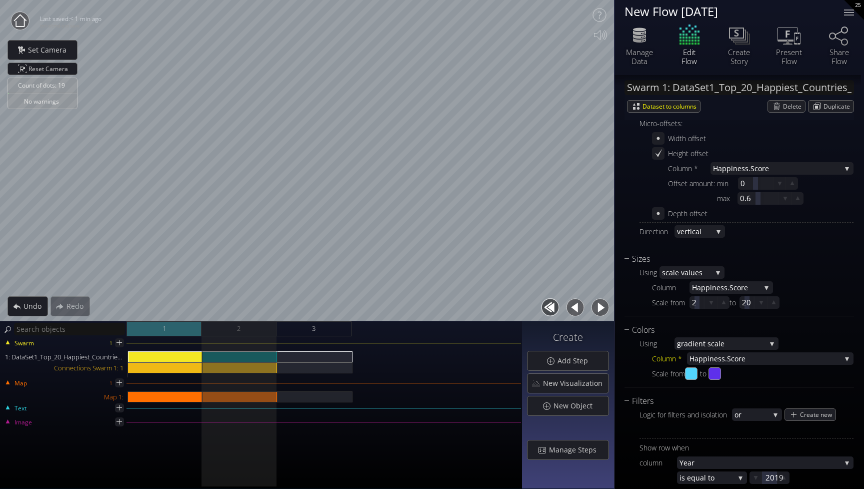
click at [186, 330] on div "1" at bounding box center [164, 328] width 75 height 15
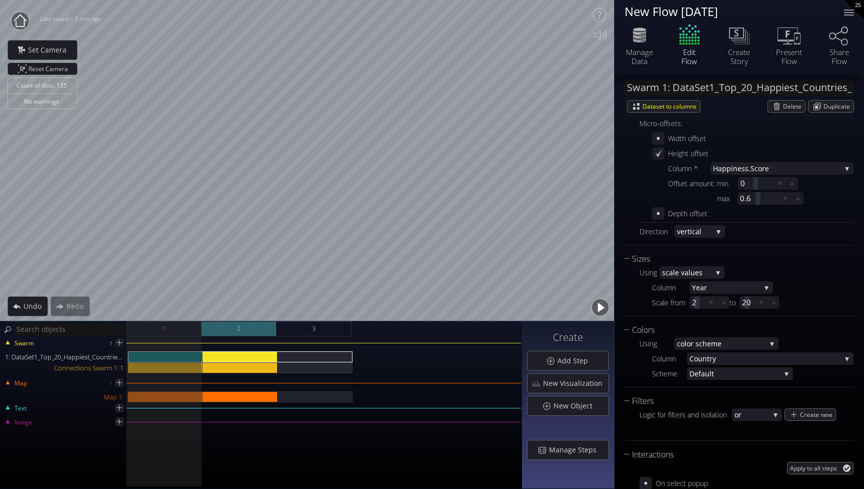
click at [224, 329] on div "2" at bounding box center [239, 328] width 75 height 15
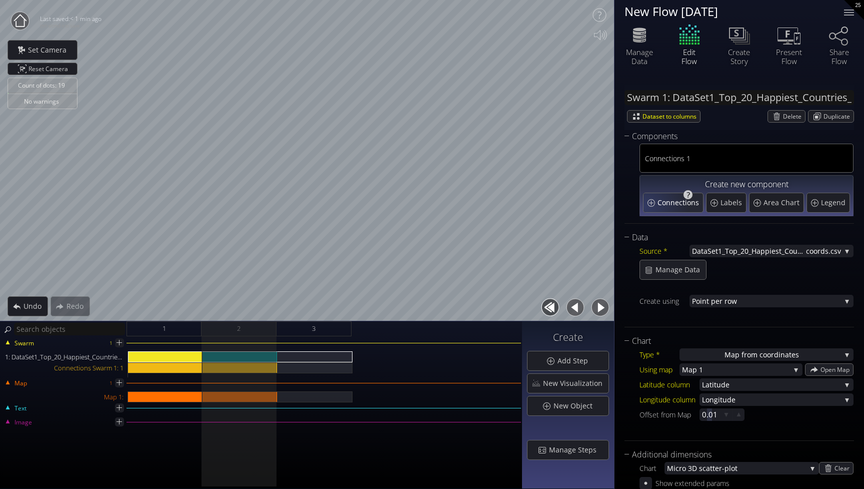
scroll to position [0, 0]
click at [234, 398] on div "Map 1:" at bounding box center [240, 396] width 75 height 11
type input "Map 1:"
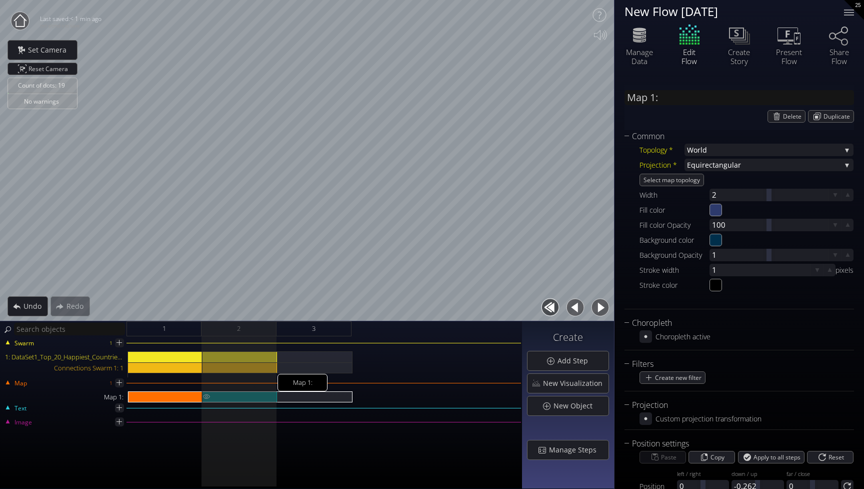
click at [255, 395] on div "Map 1:" at bounding box center [240, 396] width 75 height 11
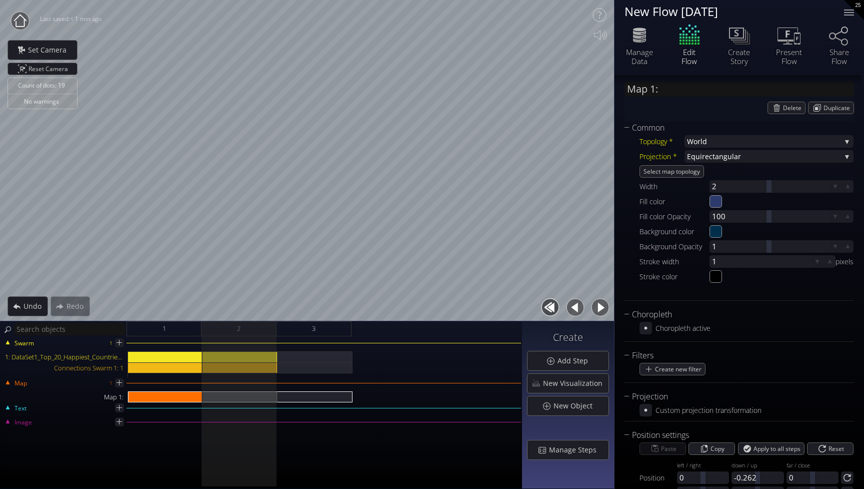
scroll to position [9, 0]
click at [254, 397] on div at bounding box center [240, 396] width 75 height 11
click at [205, 396] on img at bounding box center [207, 396] width 8 height 10
click at [718, 233] on input "#002f4b" at bounding box center [716, 231] width 13 height 13
type input "#000000"
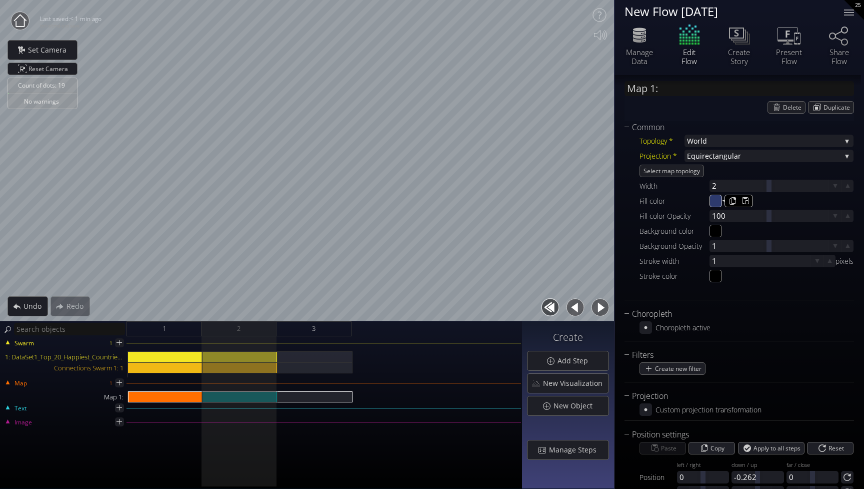
click at [719, 206] on input "#2d3a6c" at bounding box center [716, 201] width 13 height 13
type input "#000000"
click at [44, 52] on span "Set Camera" at bounding box center [50, 50] width 45 height 10
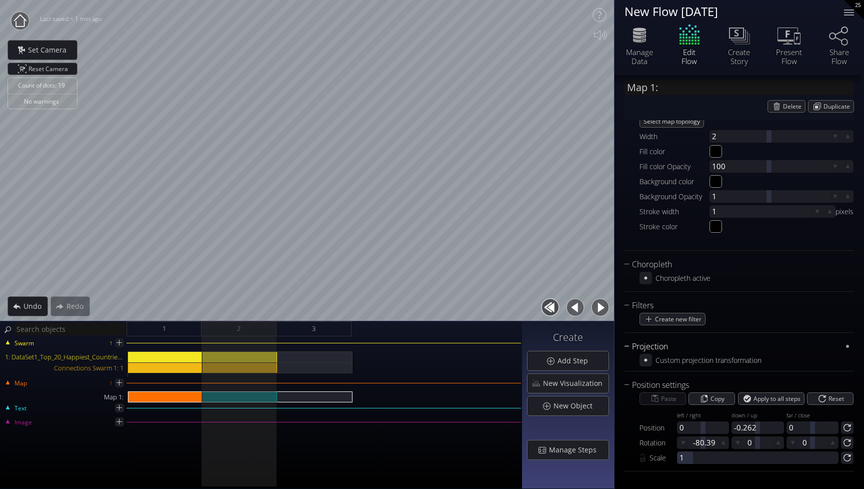
scroll to position [59, 0]
click at [313, 462] on div "Swarm 1 1: DataSet1_Top_20_Happiest_Countries_2017_2023_with_coords.csv Connect…" at bounding box center [261, 412] width 522 height 153
click at [235, 328] on div "2" at bounding box center [239, 328] width 75 height 15
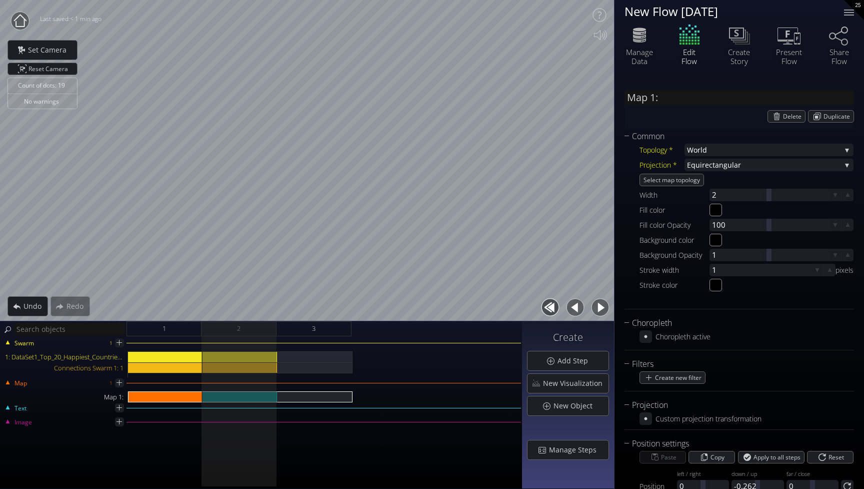
click at [692, 44] on div "Edit Flow" at bounding box center [690, 44] width 50 height 43
click at [185, 329] on div "1" at bounding box center [164, 328] width 75 height 15
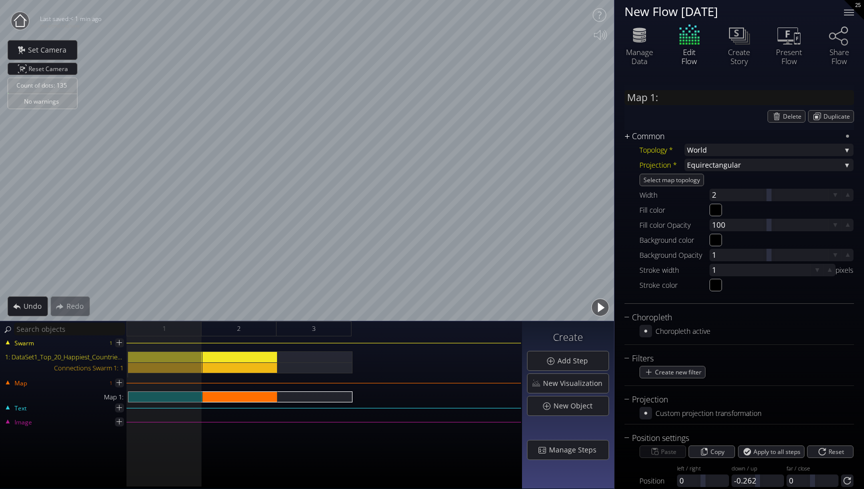
click at [630, 136] on div "Common" at bounding box center [733, 136] width 217 height 13
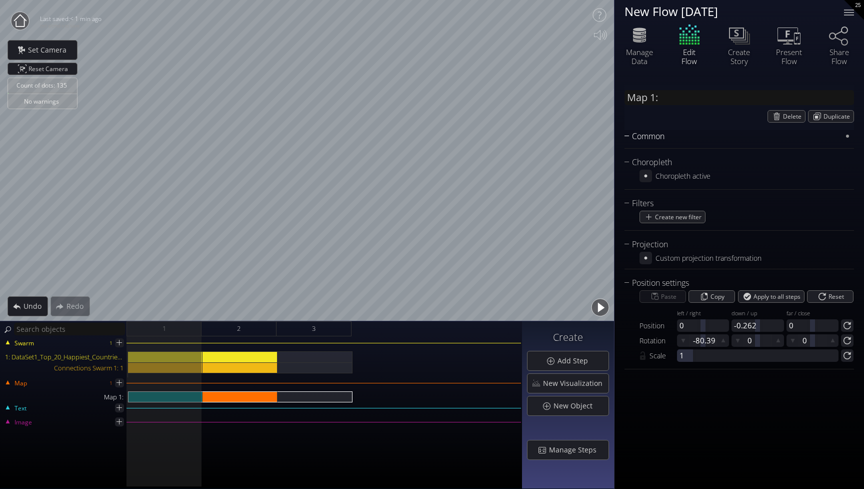
click at [630, 136] on div "Common" at bounding box center [733, 136] width 217 height 13
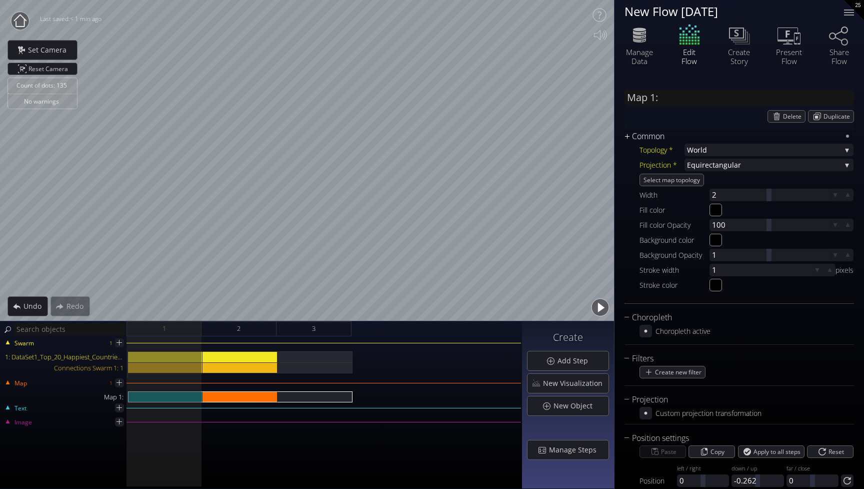
click at [630, 136] on div "Common" at bounding box center [733, 136] width 217 height 13
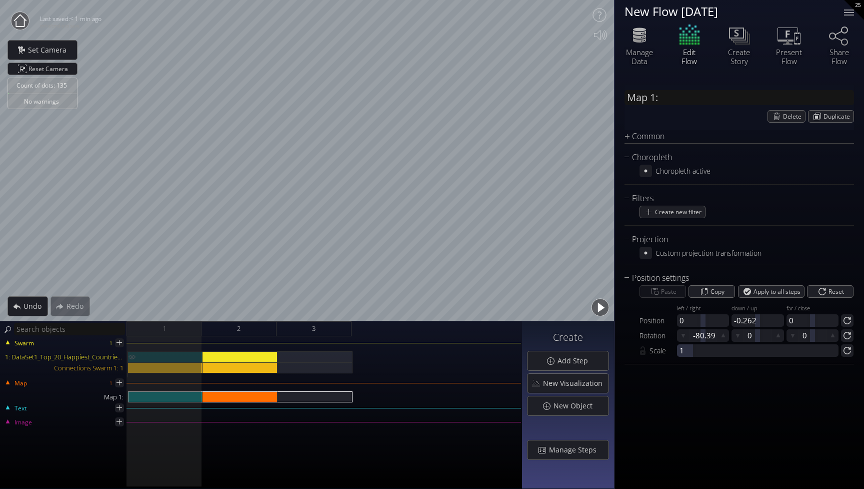
click at [170, 353] on div "1: DataSet1_Top_20_Happiest_Countries_2017_2023_with_coords.csv" at bounding box center [165, 356] width 75 height 11
type input "Swarm 1: DataSet1_Top_20_Happiest_Countries_2017_2023_with_coords.csv"
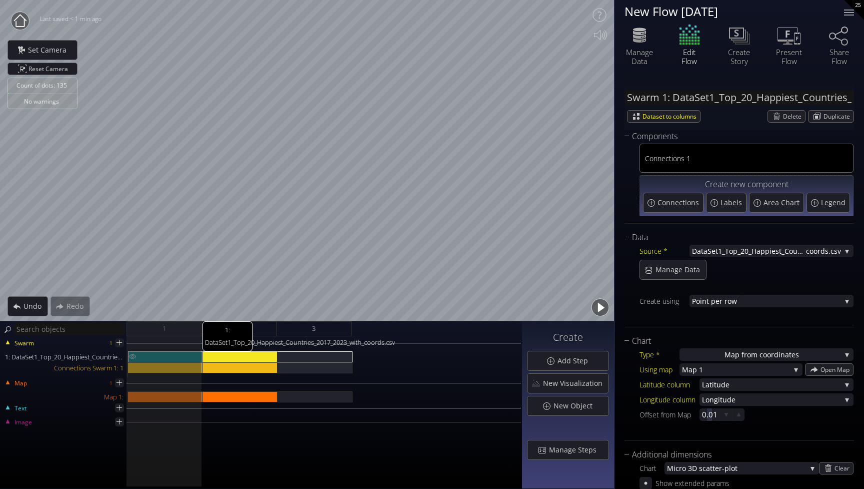
click at [170, 353] on div "1: DataSet1_Top_20_Happiest_Countries_2017_2023_with_coords.csv" at bounding box center [165, 356] width 75 height 11
click at [169, 358] on div "1: DataSet1_Top_20_Happiest_Countries_2017_2023_with_coords.csv" at bounding box center [165, 356] width 75 height 11
click at [259, 451] on div "Swarm 1 1: DataSet1_Top_20_Happiest_Countries_2017_2023_with_coords.csv Connect…" at bounding box center [261, 412] width 522 height 153
click at [334, 344] on div "Swarm 1 1: DataSet1_Top_20_Happiest_Countries_2017_2023_with_coords.csv Connect…" at bounding box center [261, 360] width 520 height 33
click at [332, 355] on div "1: DataSet1_Top_20_Happiest_Countries_2017_2023_with_coords.csv" at bounding box center [315, 356] width 75 height 11
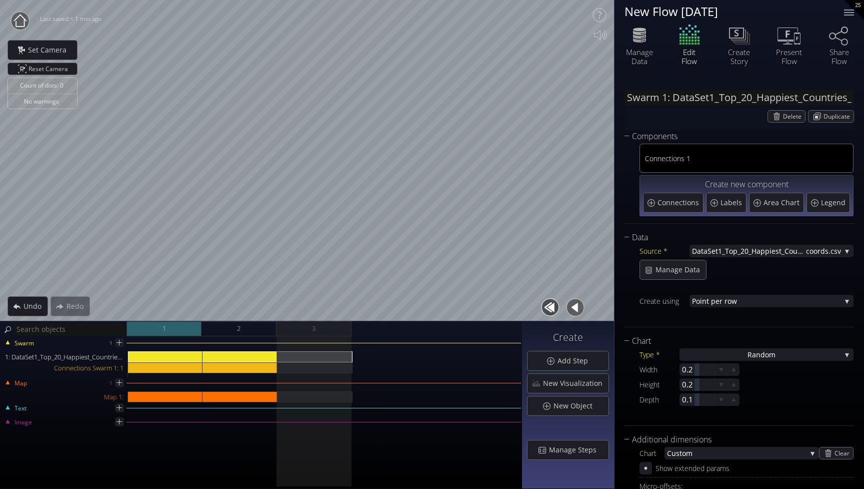
click at [167, 330] on div "1" at bounding box center [164, 328] width 75 height 15
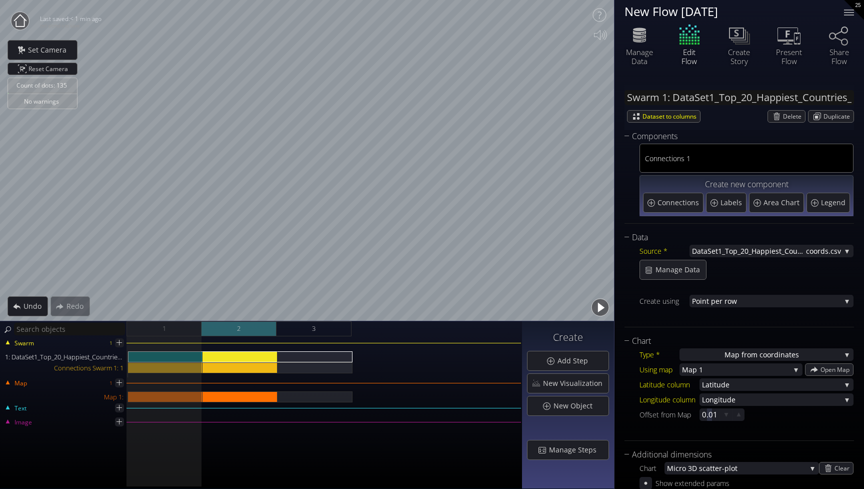
click at [217, 334] on div "2" at bounding box center [239, 328] width 75 height 15
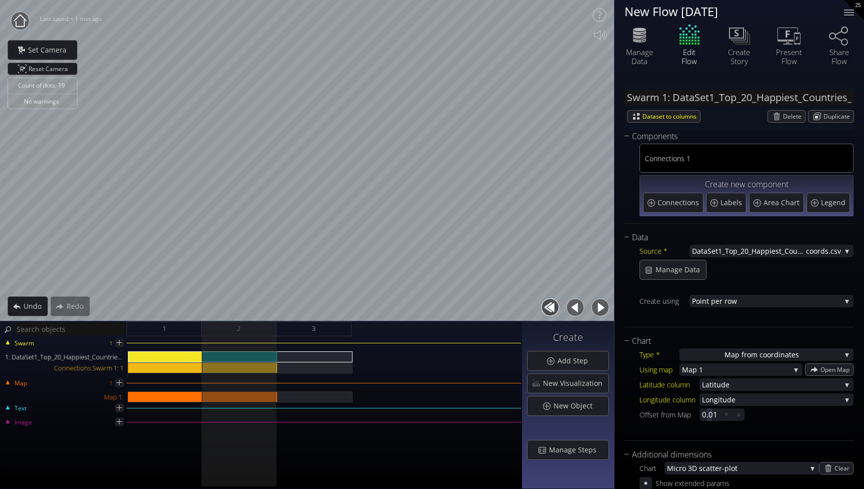
click at [170, 338] on div "Swarm 1 1: DataSet1_Top_20_Happiest_Countries_2017_2023_with_coords.csv Connect…" at bounding box center [261, 412] width 522 height 153
click at [169, 332] on div "1" at bounding box center [164, 328] width 75 height 15
